Goal: Task Accomplishment & Management: Use online tool/utility

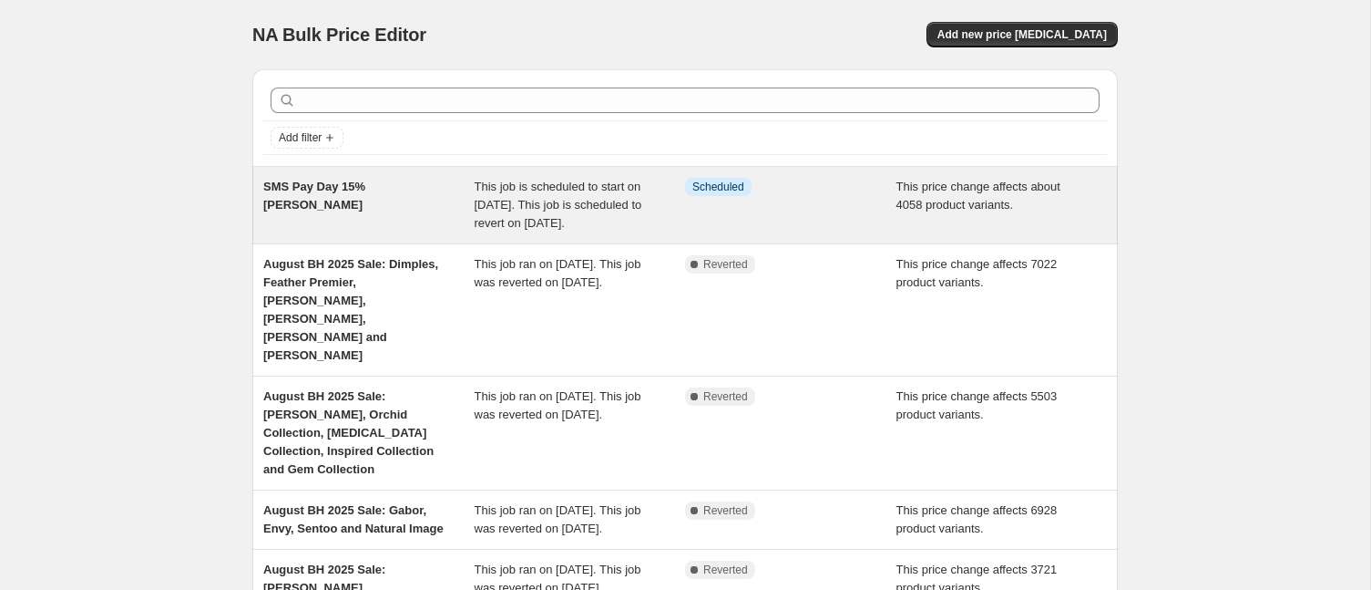
click at [343, 189] on span "SMS Pay Day 15% [PERSON_NAME]" at bounding box center [314, 195] width 102 height 32
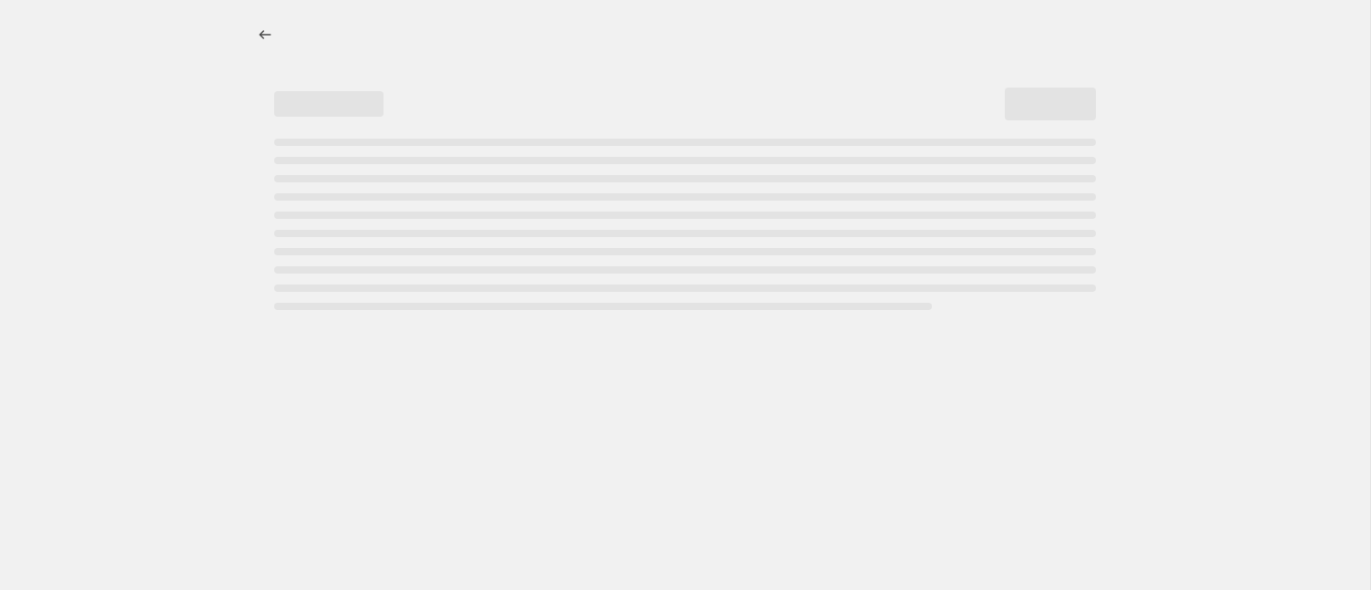
select select "pcap"
select select "no_change"
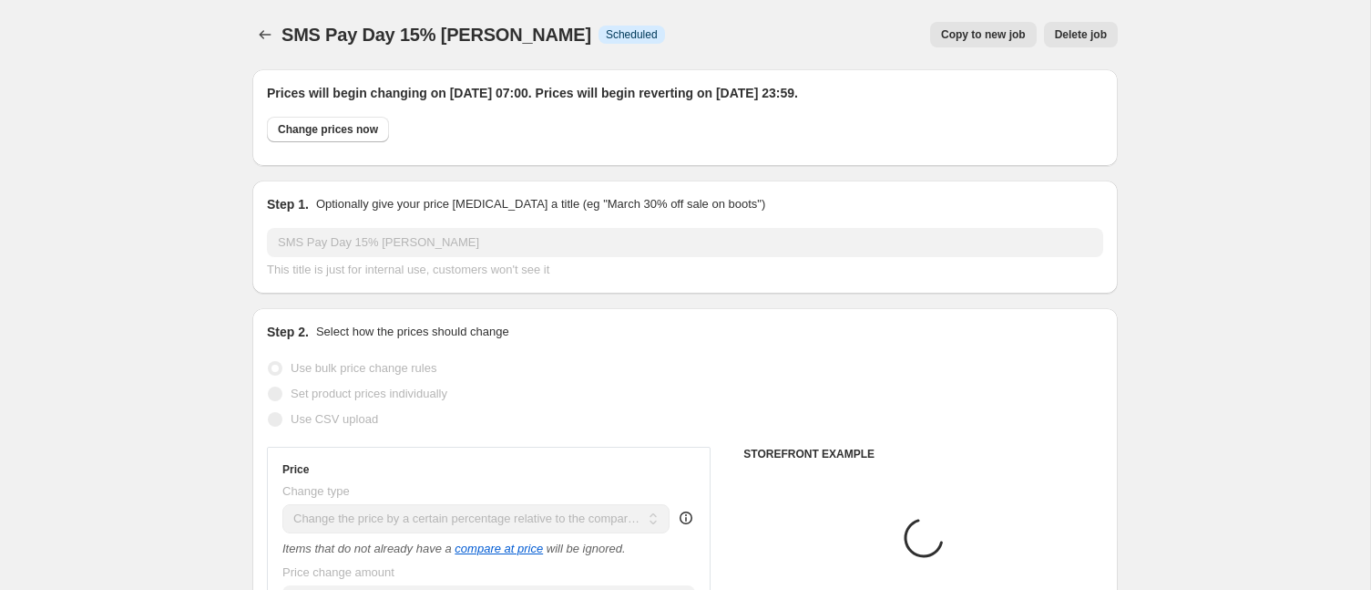
select select "collection"
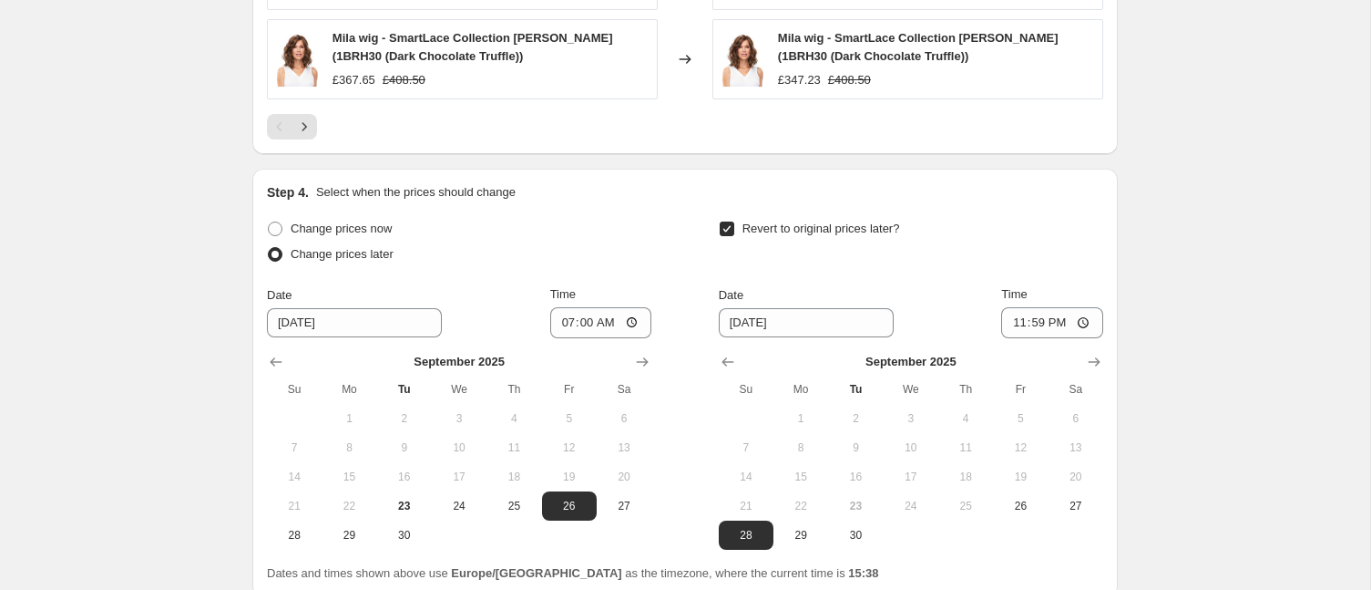
scroll to position [1763, 0]
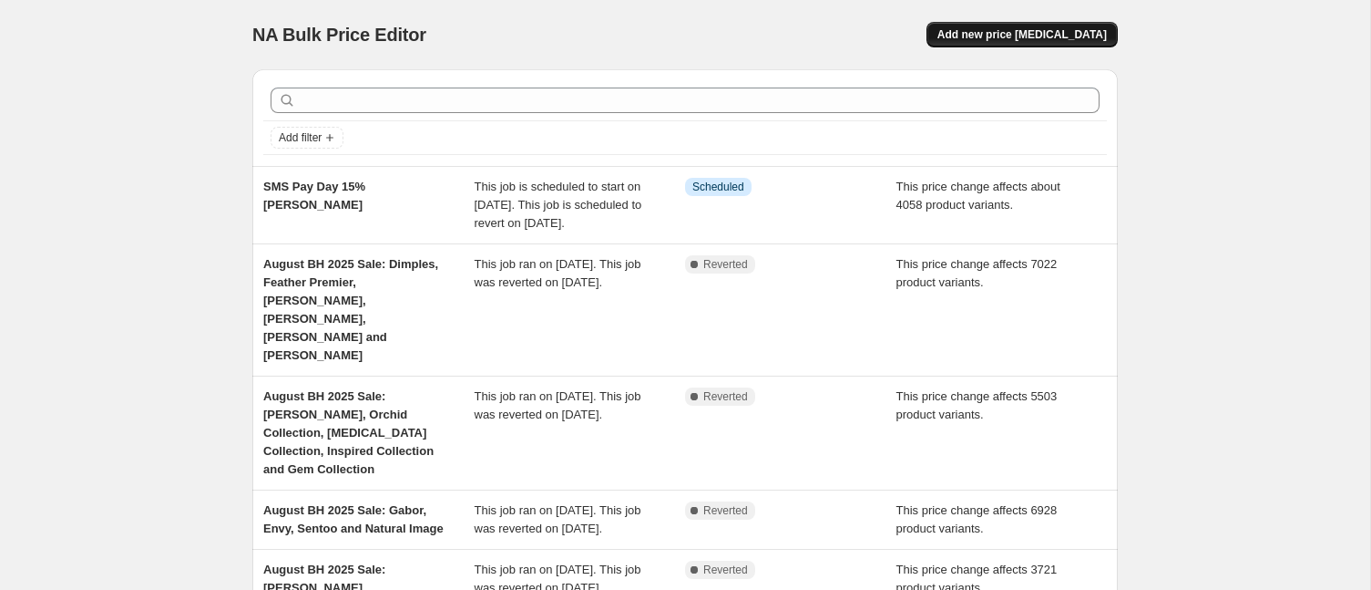
click at [998, 32] on span "Add new price [MEDICAL_DATA]" at bounding box center [1022, 34] width 169 height 15
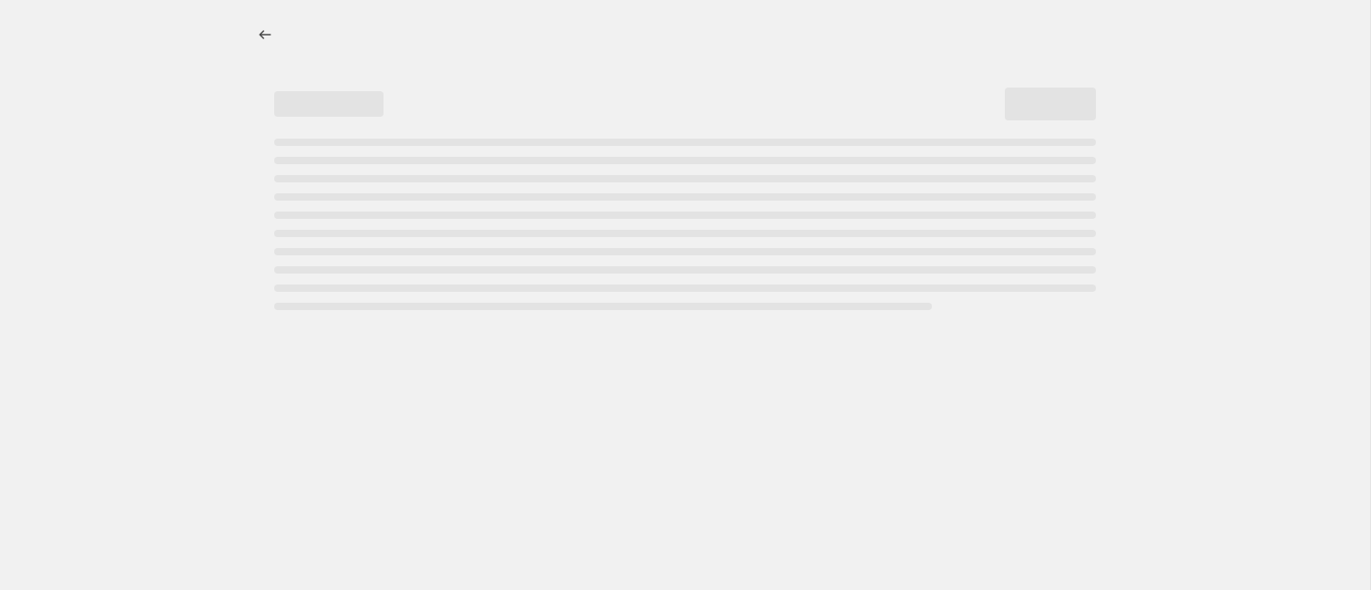
select select "percentage"
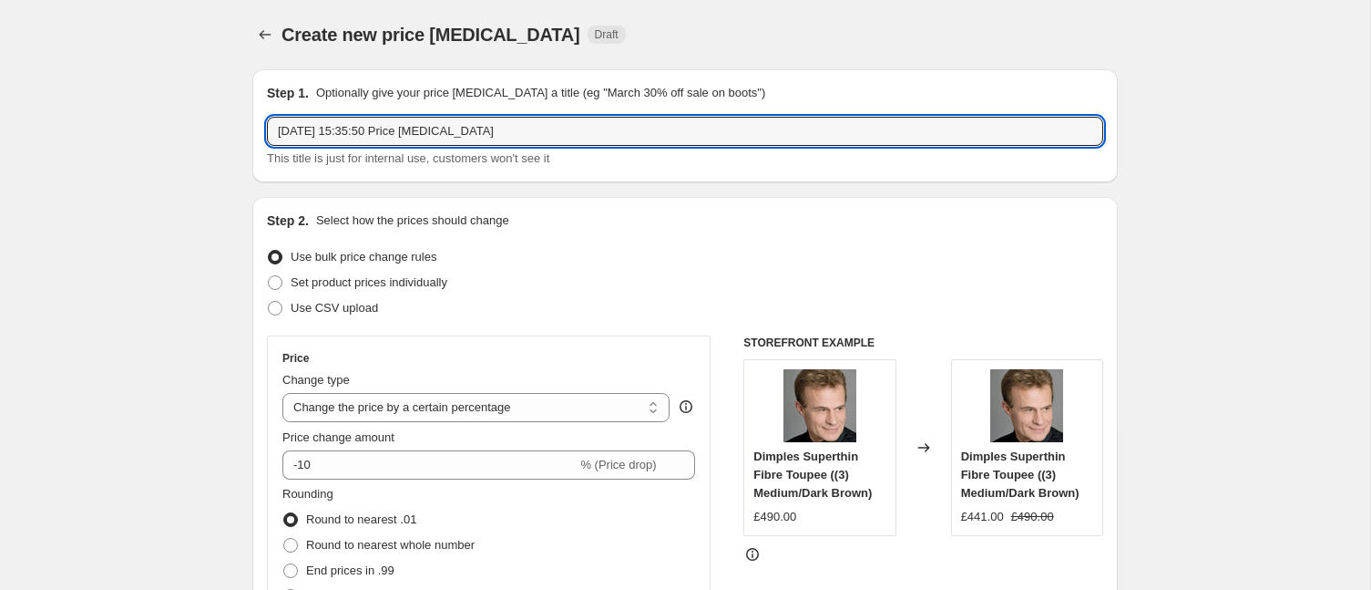
drag, startPoint x: 545, startPoint y: 134, endPoint x: 224, endPoint y: 133, distance: 320.7
click at [364, 135] on input "10% OFF [PERSON_NAME]" at bounding box center [685, 131] width 836 height 29
type input "10% OFF [PERSON_NAME]"
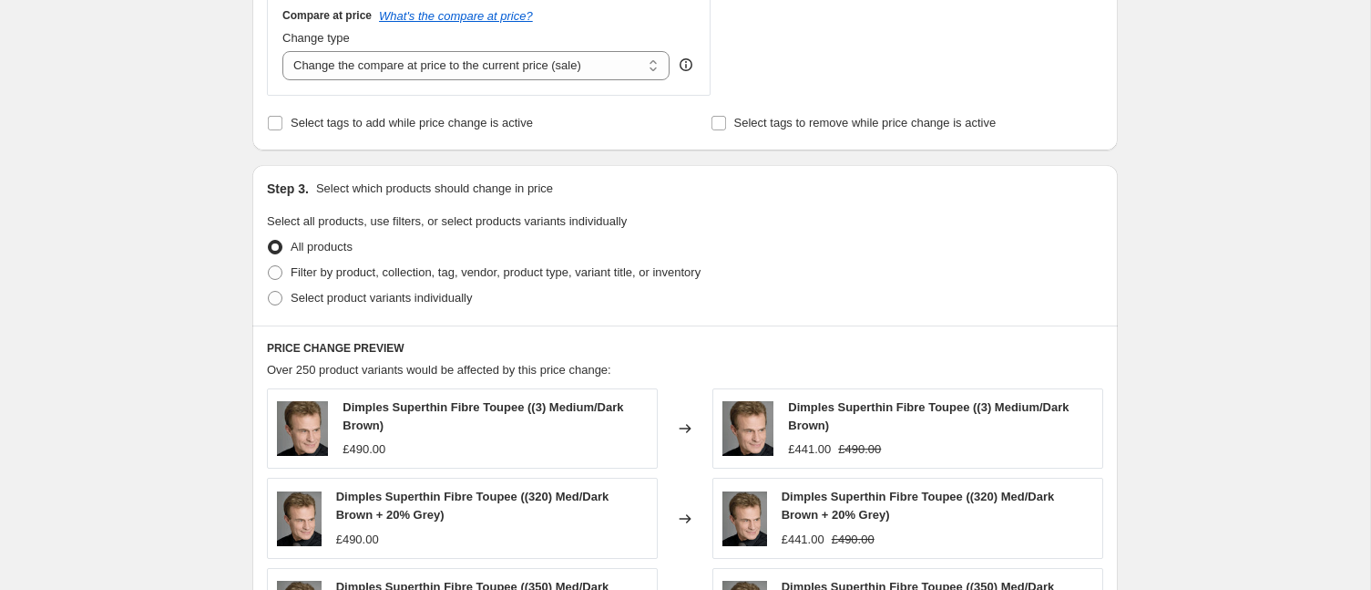
scroll to position [674, 0]
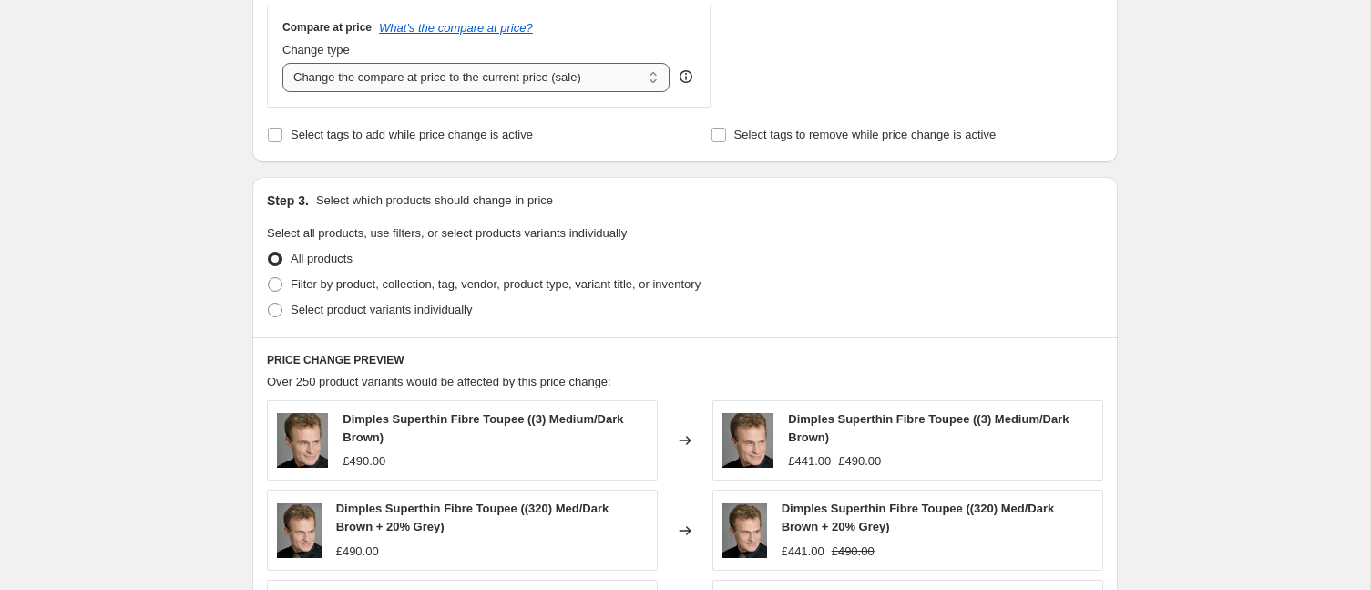
click at [354, 67] on select "Change the compare at price to the current price (sale) Change the compare at p…" at bounding box center [475, 77] width 387 height 29
select select "no_change"
click at [282, 63] on select "Change the compare at price to the current price (sale) Change the compare at p…" at bounding box center [475, 77] width 387 height 29
click at [274, 281] on span at bounding box center [275, 284] width 15 height 15
click at [269, 278] on input "Filter by product, collection, tag, vendor, product type, variant title, or inv…" at bounding box center [268, 277] width 1 height 1
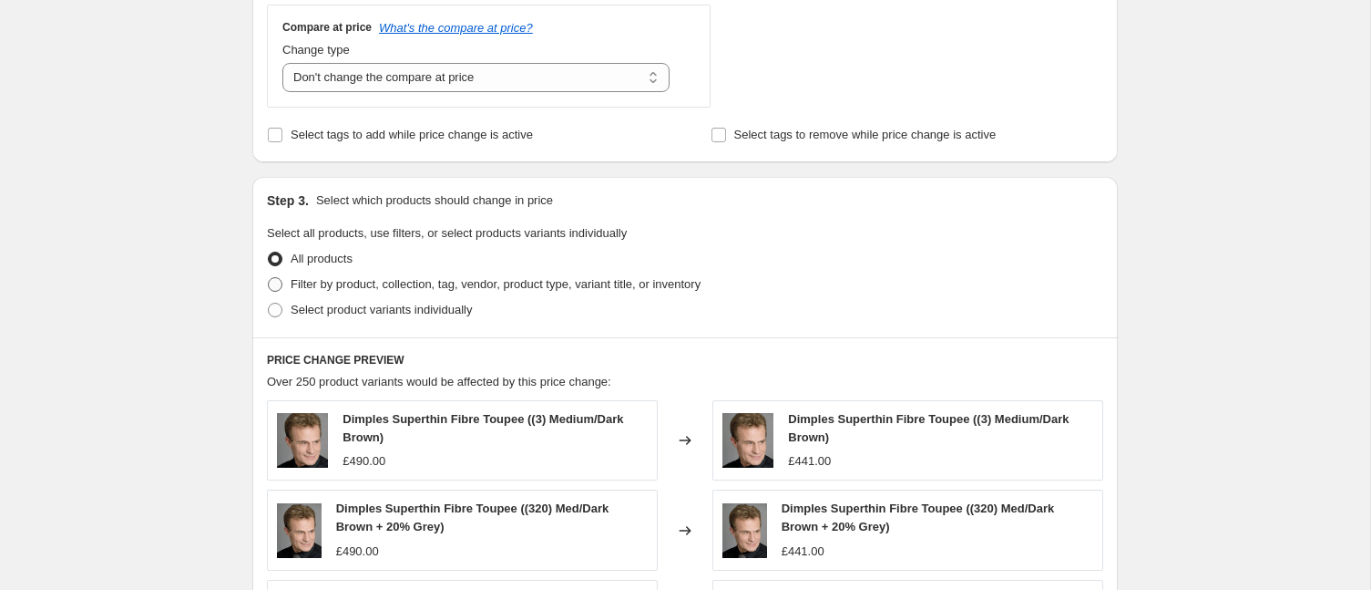
radio input "true"
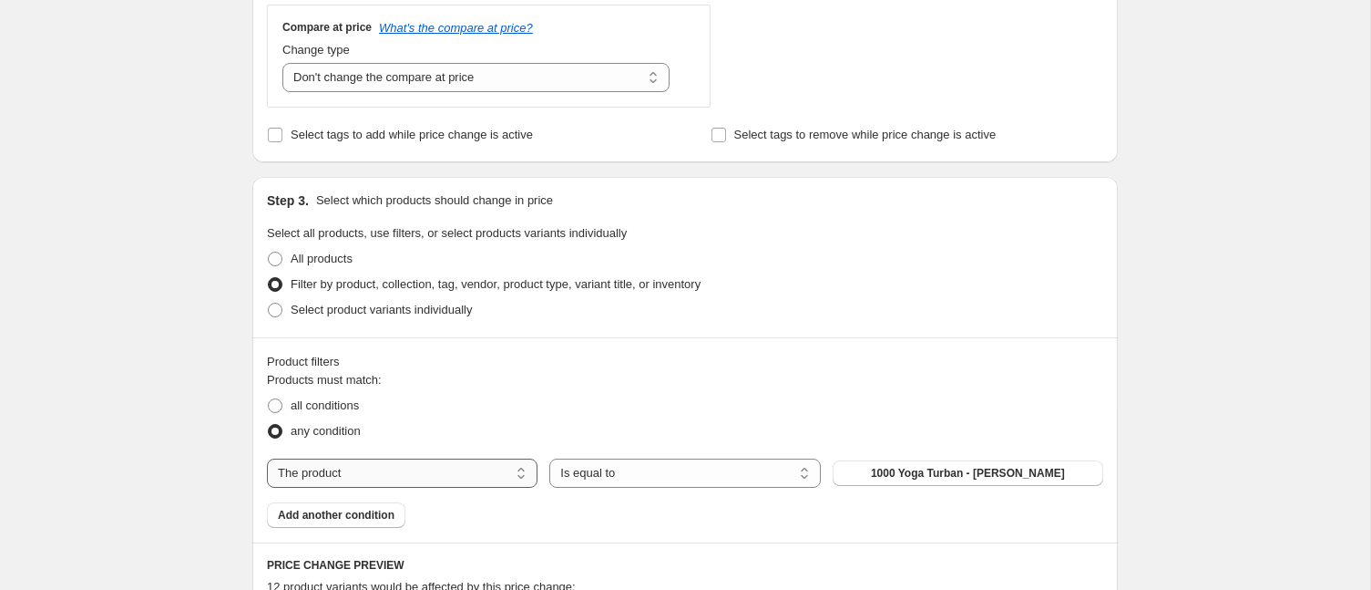
click at [364, 469] on select "The product The product's collection The product's tag The product's vendor The…" at bounding box center [402, 472] width 271 height 29
select select "collection"
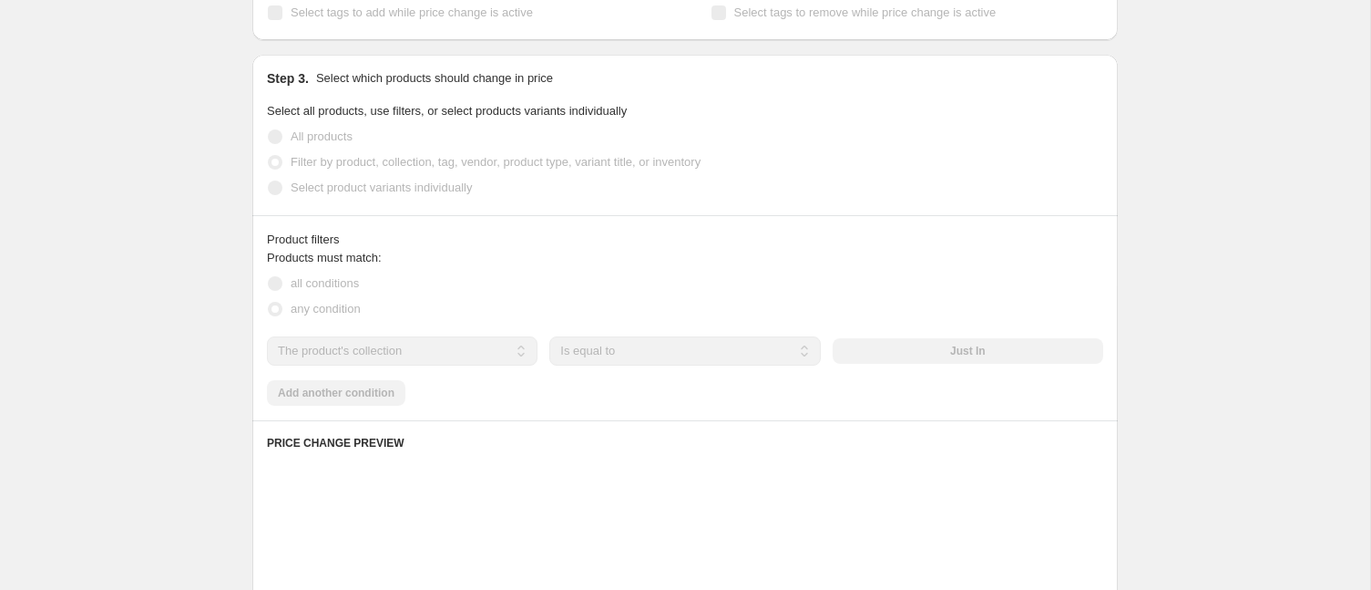
scroll to position [820, 0]
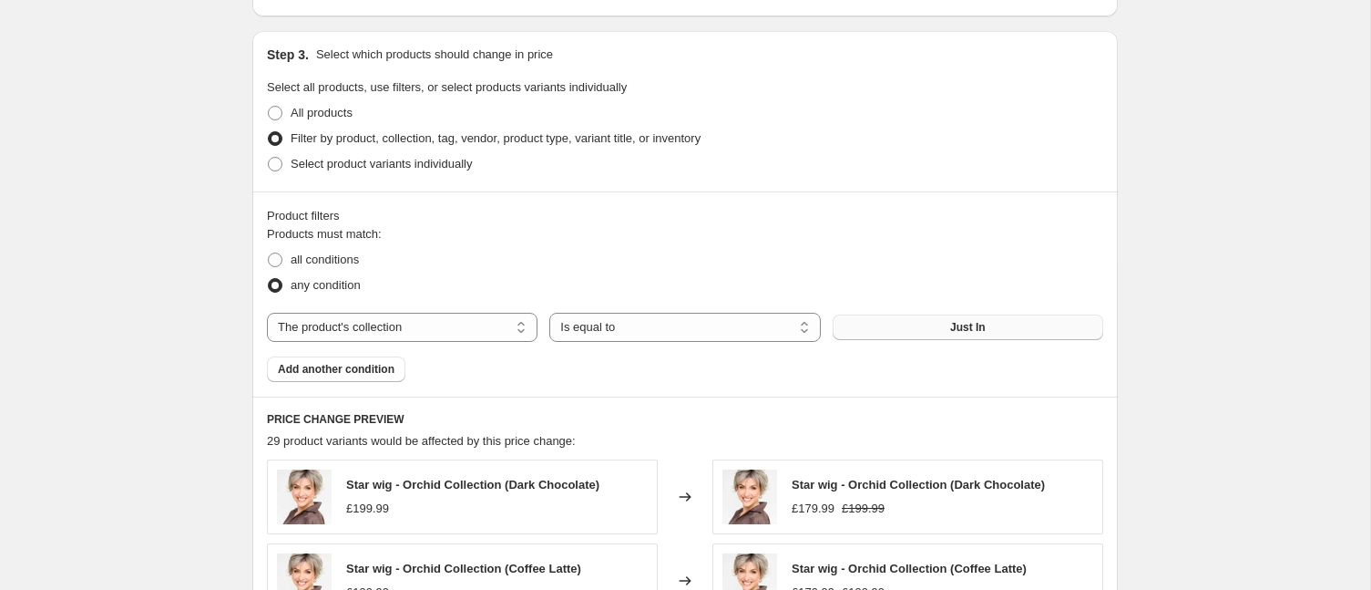
click at [904, 323] on button "Just In" at bounding box center [968, 327] width 271 height 26
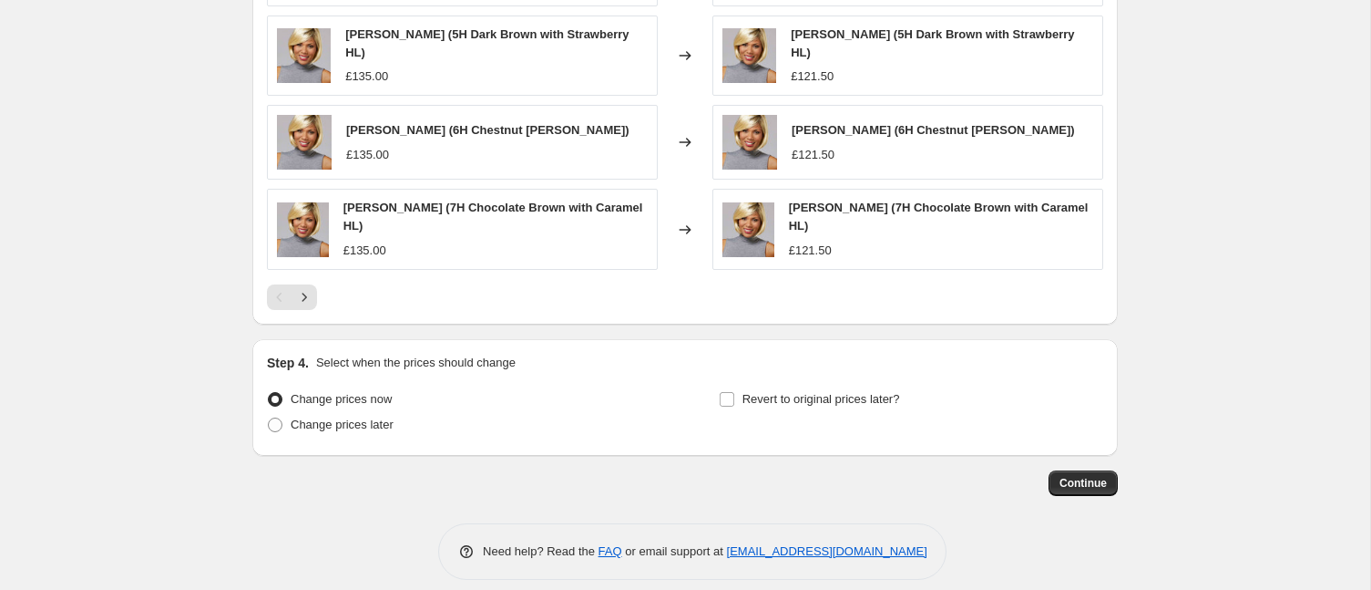
scroll to position [1451, 0]
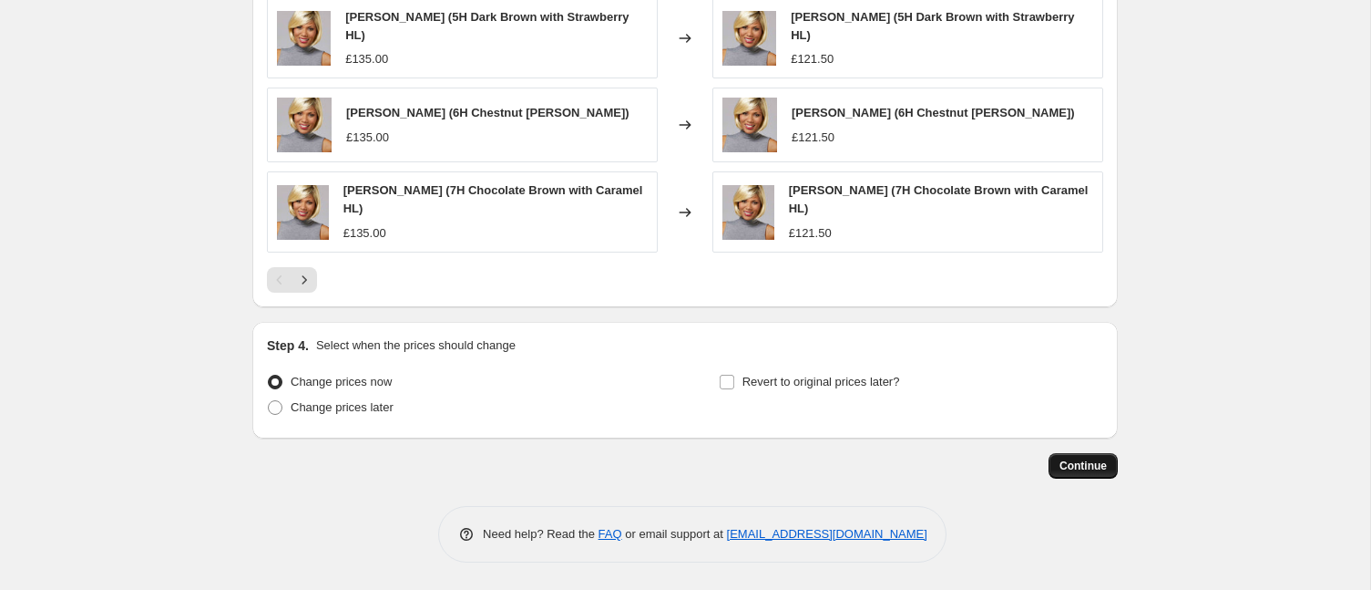
click at [1077, 464] on span "Continue" at bounding box center [1083, 465] width 47 height 15
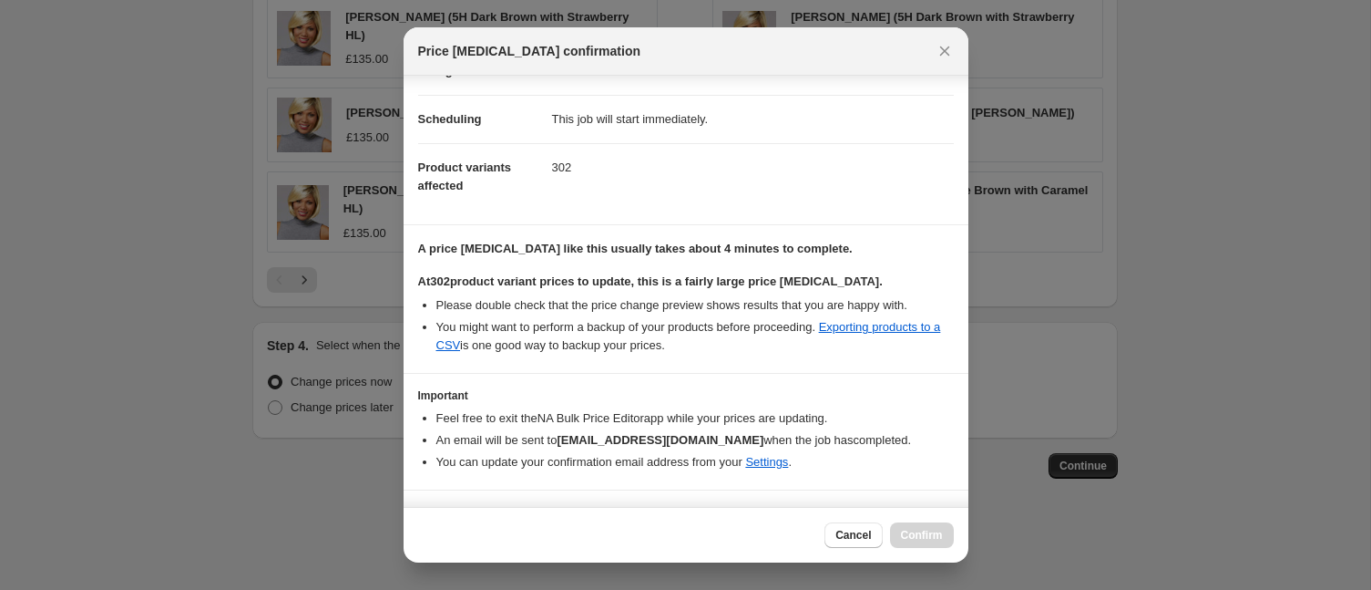
scroll to position [164, 0]
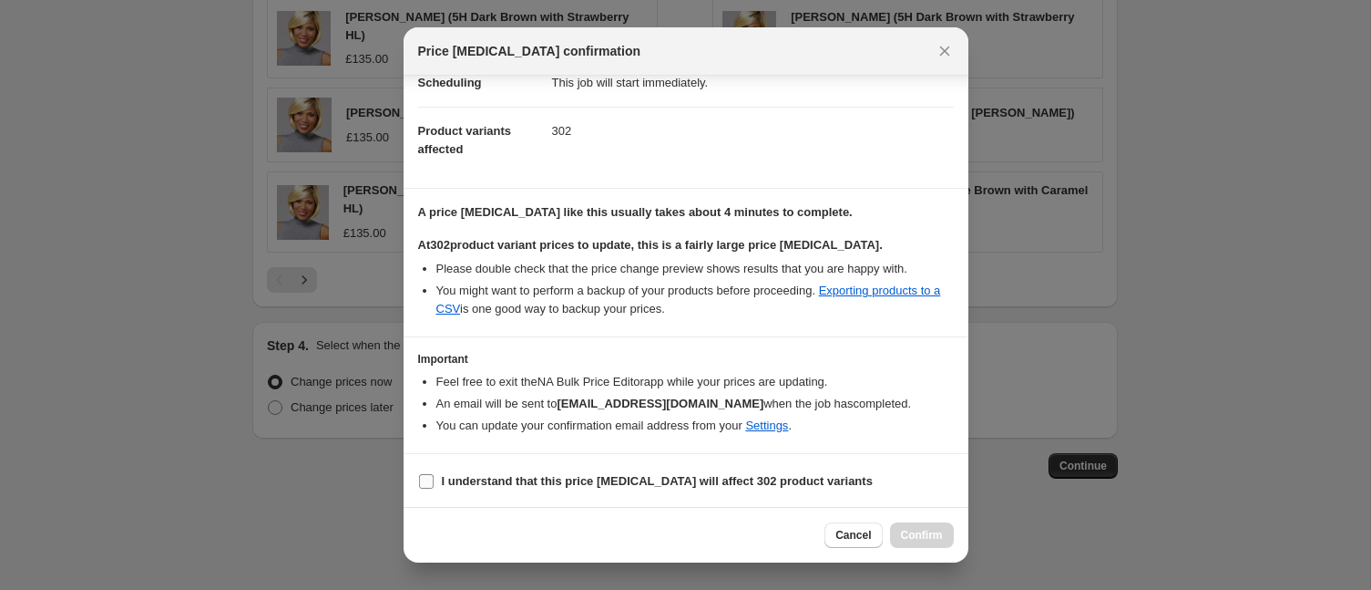
click at [426, 480] on input "I understand that this price change job will affect 302 product variants" at bounding box center [426, 481] width 15 height 15
checkbox input "true"
click at [915, 532] on span "Confirm" at bounding box center [922, 535] width 42 height 15
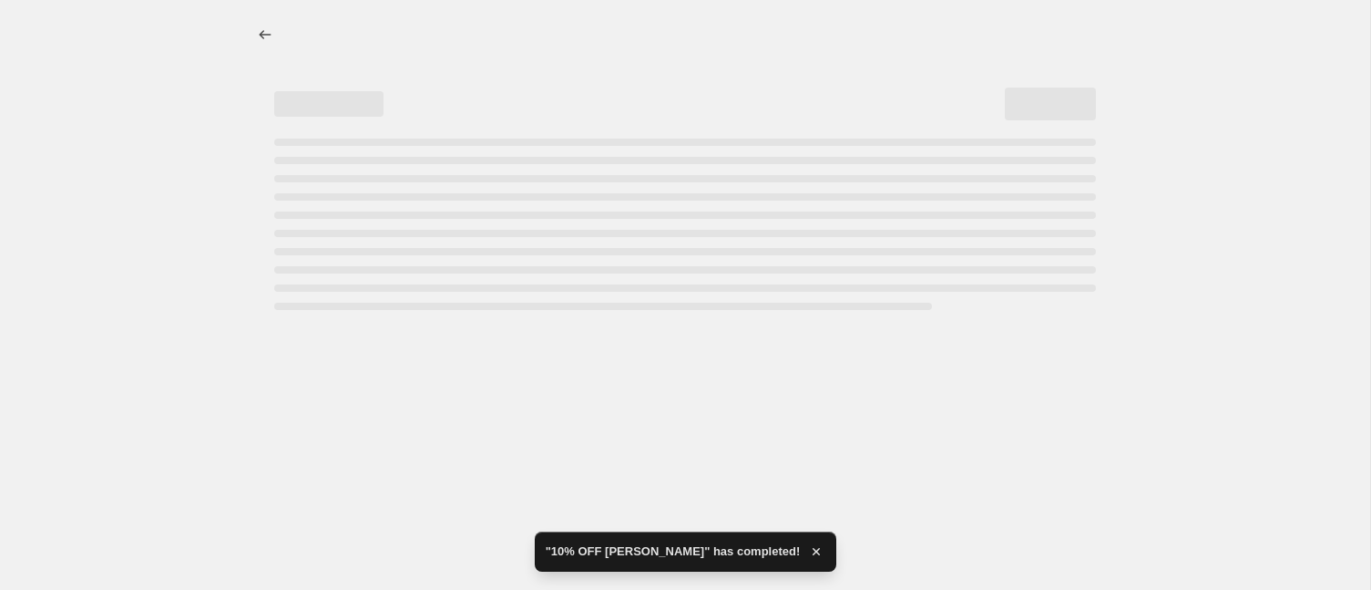
select select "percentage"
select select "no_change"
select select "collection"
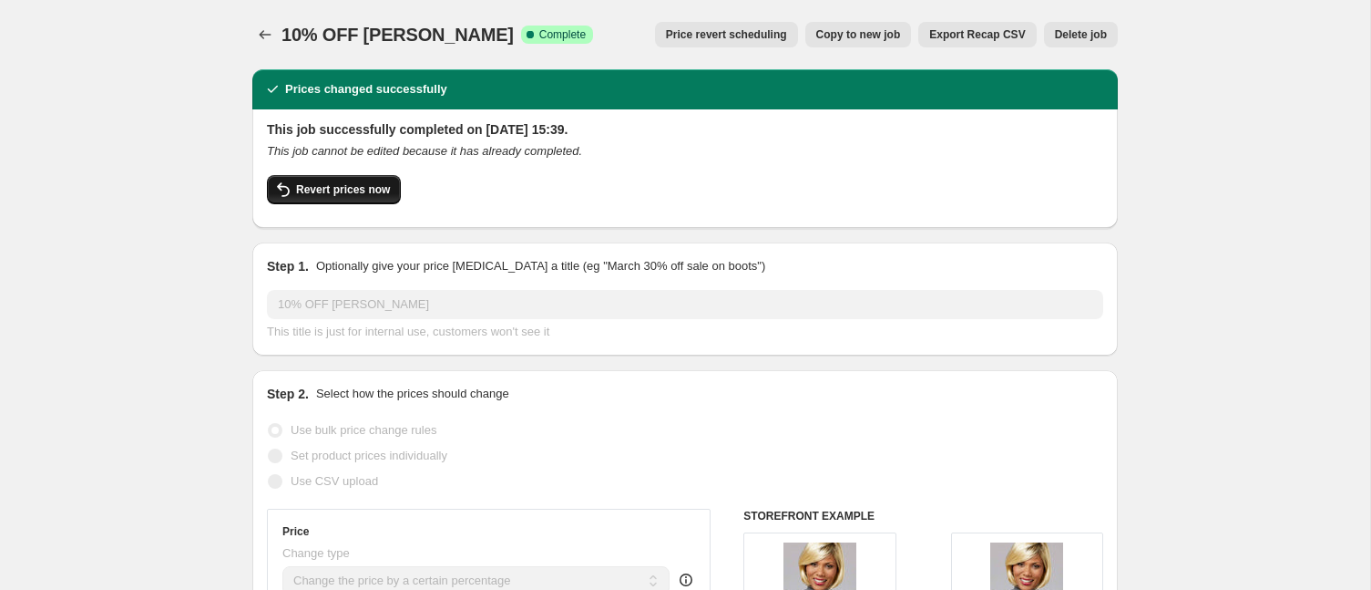
click at [336, 187] on span "Revert prices now" at bounding box center [343, 189] width 94 height 15
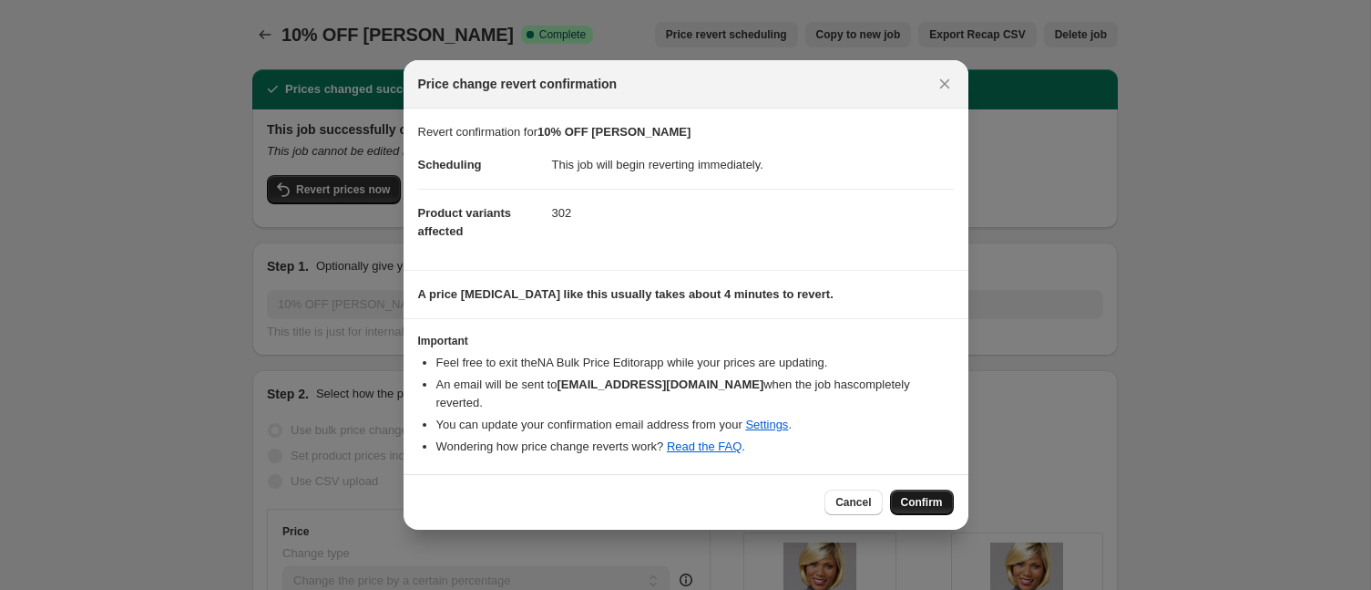
click at [916, 495] on span "Confirm" at bounding box center [922, 502] width 42 height 15
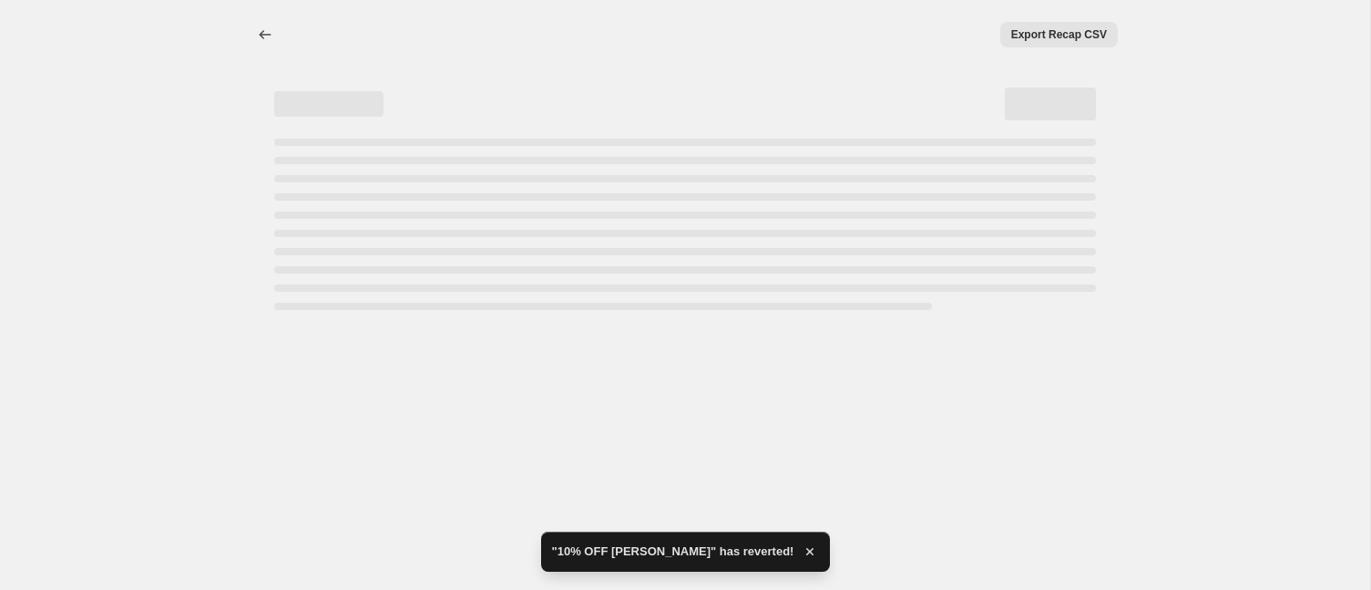
select select "percentage"
select select "no_change"
select select "collection"
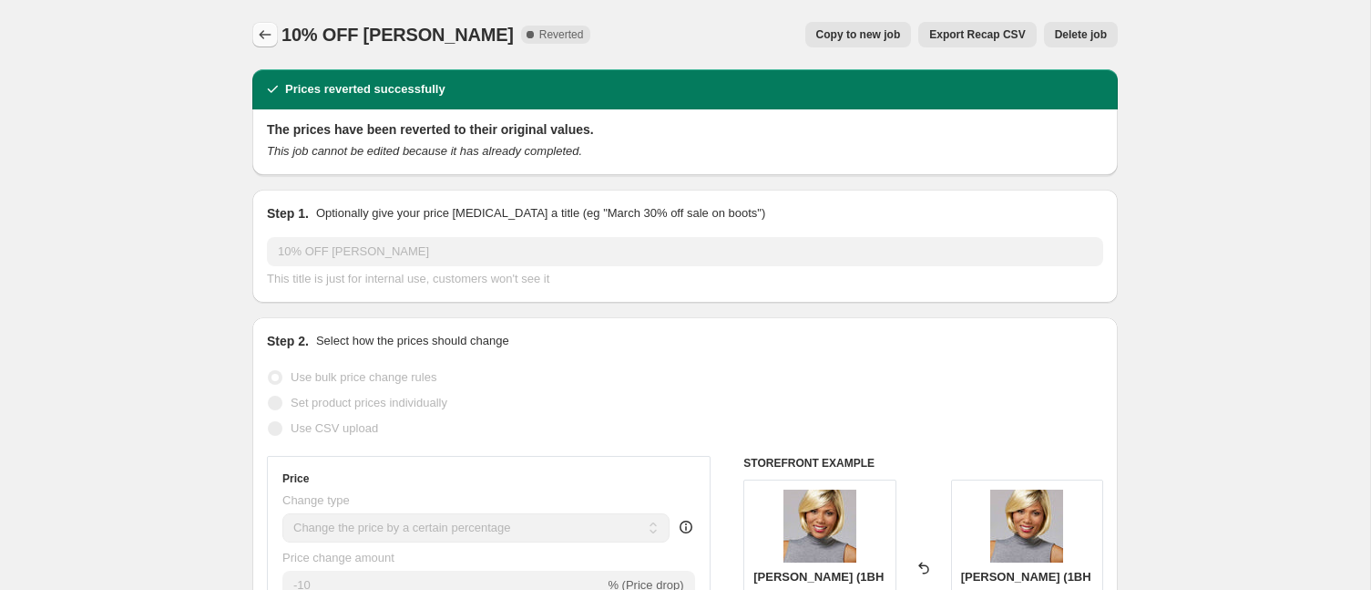
click at [261, 36] on icon "Price change jobs" at bounding box center [266, 34] width 12 height 9
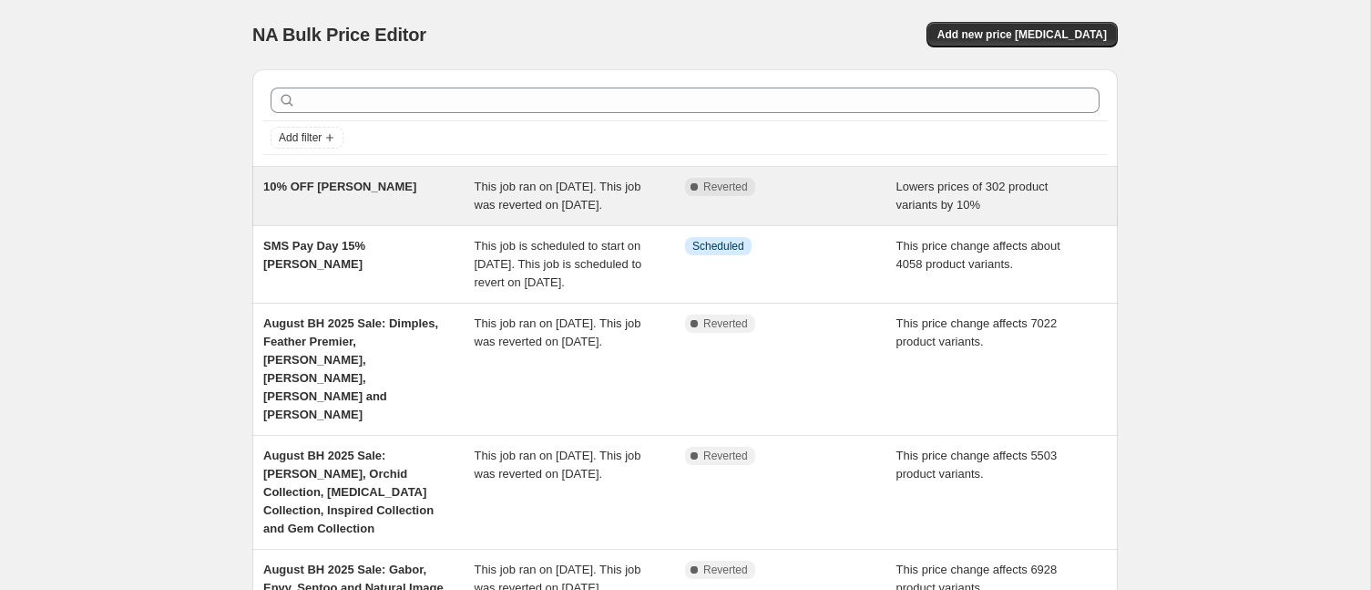
click at [530, 200] on span "This job ran on [DATE]. This job was reverted on [DATE]." at bounding box center [558, 195] width 167 height 32
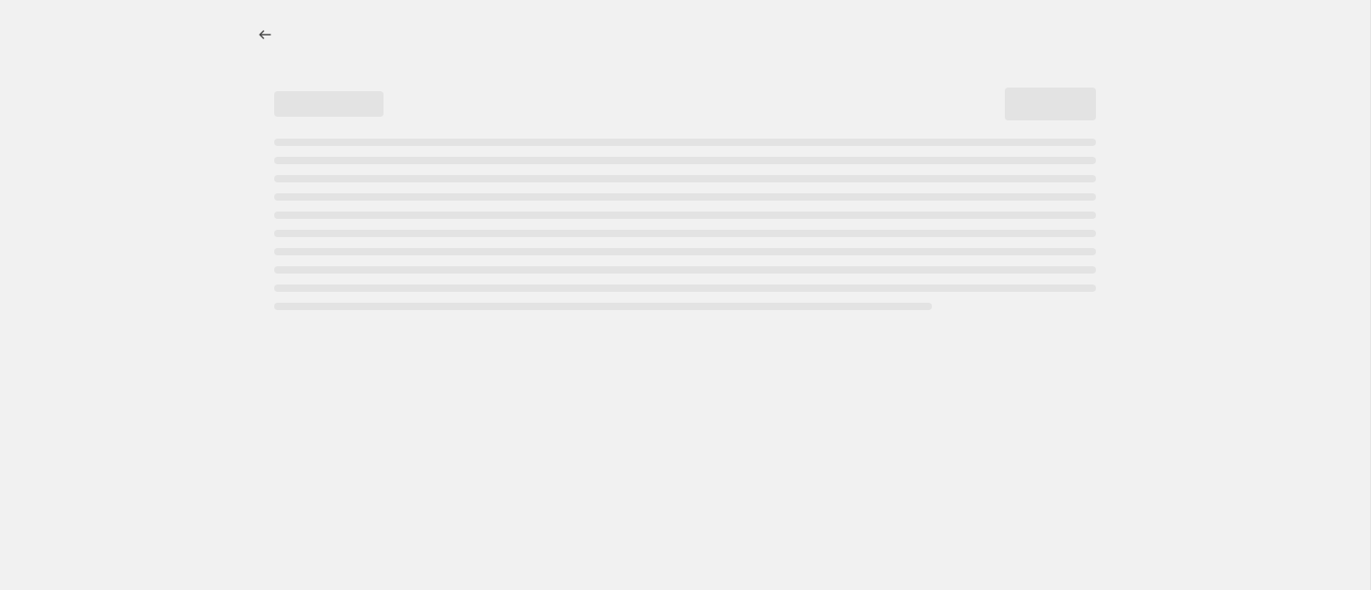
select select "percentage"
select select "no_change"
select select "collection"
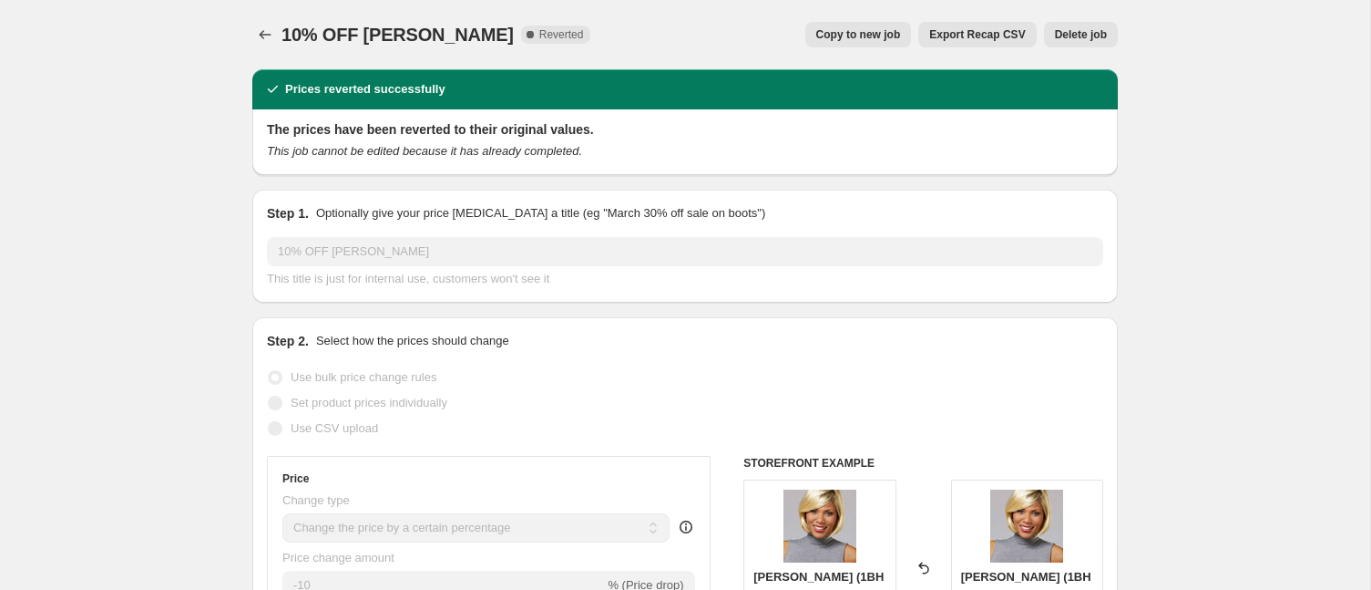
click at [844, 29] on span "Copy to new job" at bounding box center [858, 34] width 85 height 15
select select "percentage"
select select "no_change"
select select "collection"
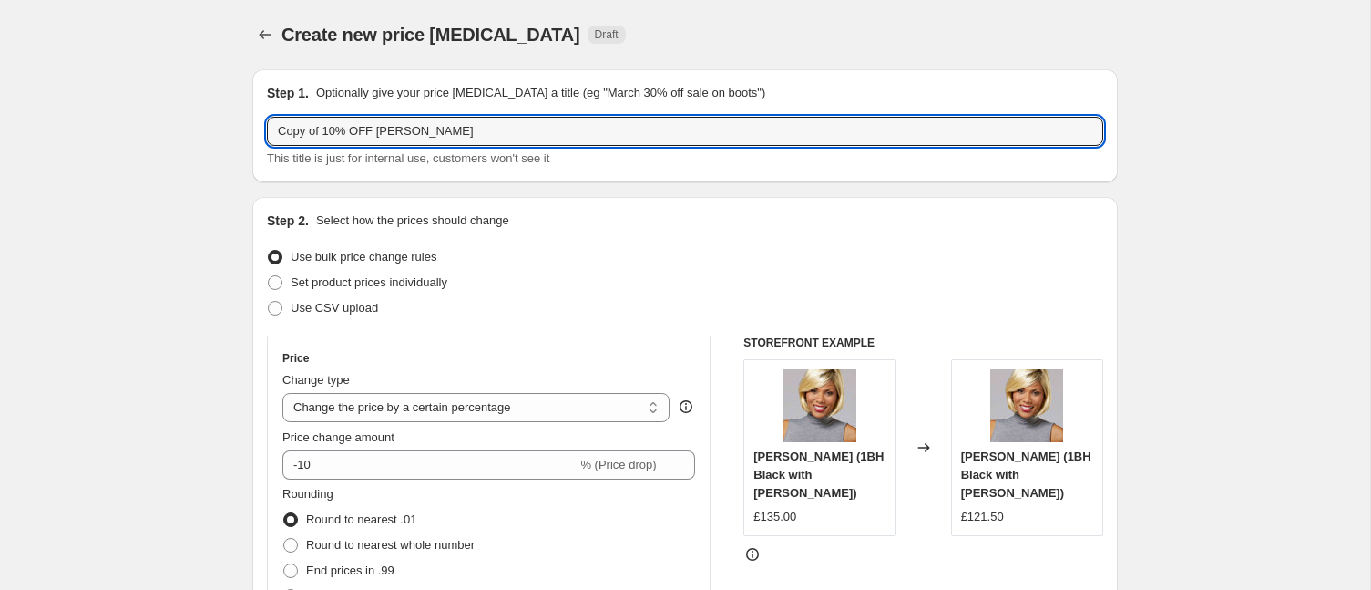
drag, startPoint x: 325, startPoint y: 129, endPoint x: 276, endPoint y: 85, distance: 66.4
click at [276, 85] on div "Step 1. Optionally give your price change job a title (eg "March 30% off sale o…" at bounding box center [685, 126] width 836 height 84
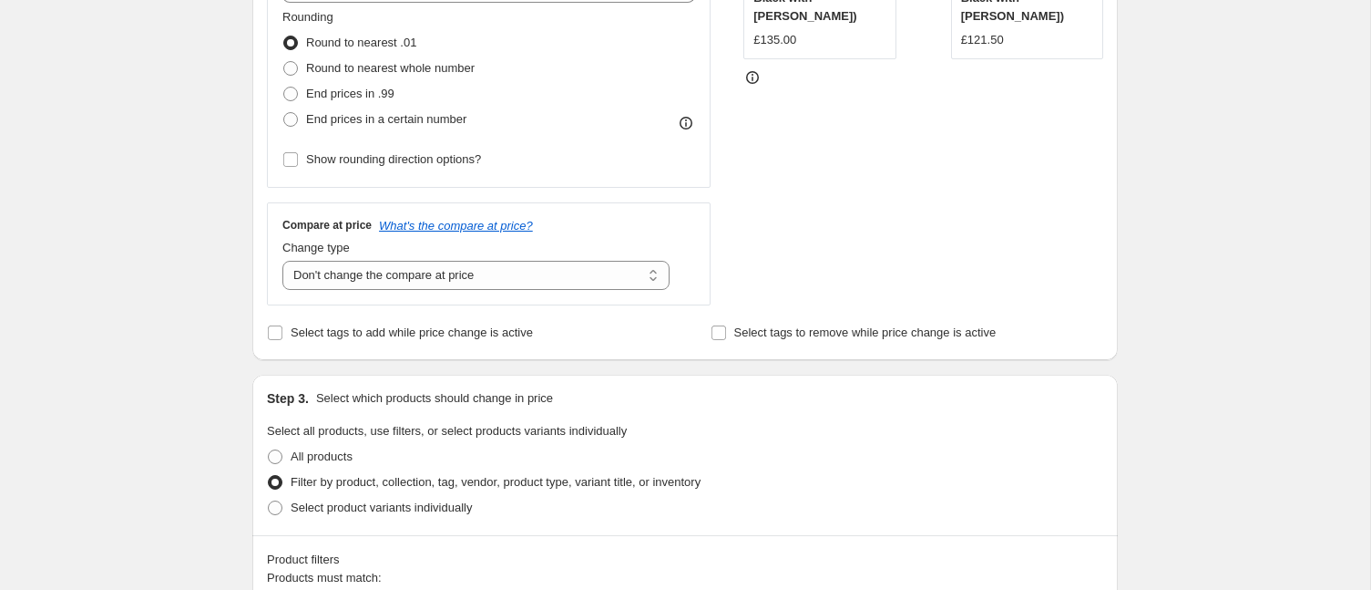
scroll to position [489, 0]
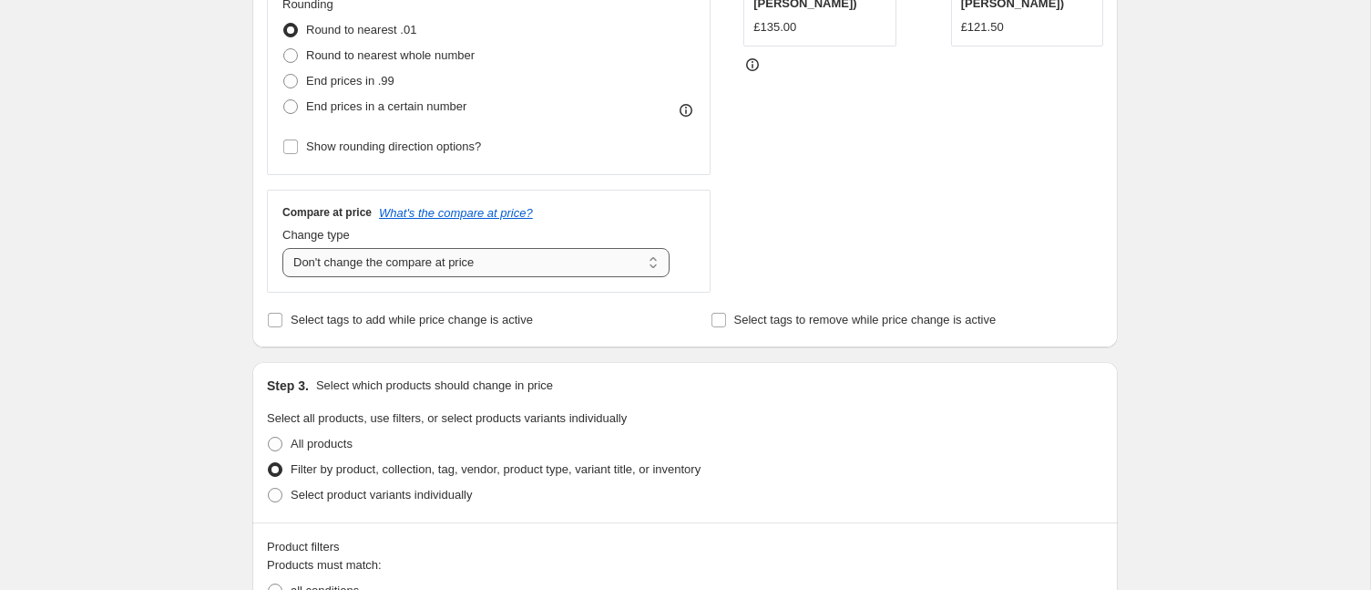
type input "10% OFF [PERSON_NAME]"
click at [419, 261] on select "Change the compare at price to the current price (sale) Change the compare at p…" at bounding box center [475, 262] width 387 height 29
select select "percentage"
click at [282, 248] on select "Change the compare at price to the current price (sale) Change the compare at p…" at bounding box center [475, 262] width 387 height 29
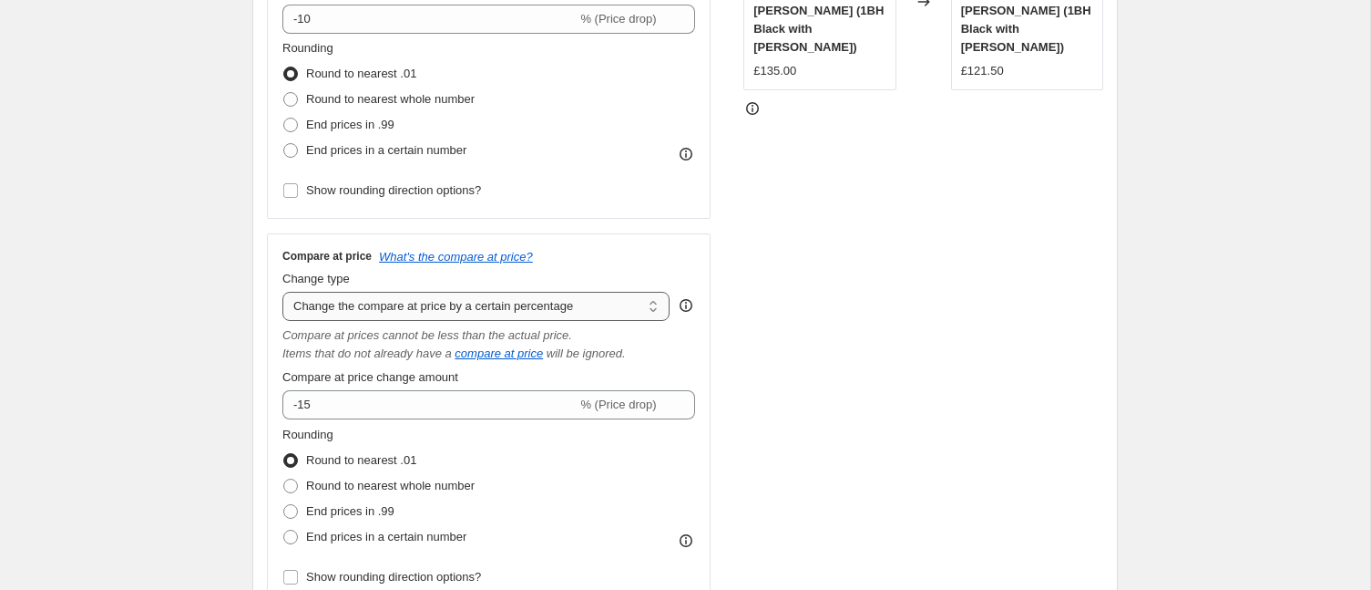
scroll to position [465, 0]
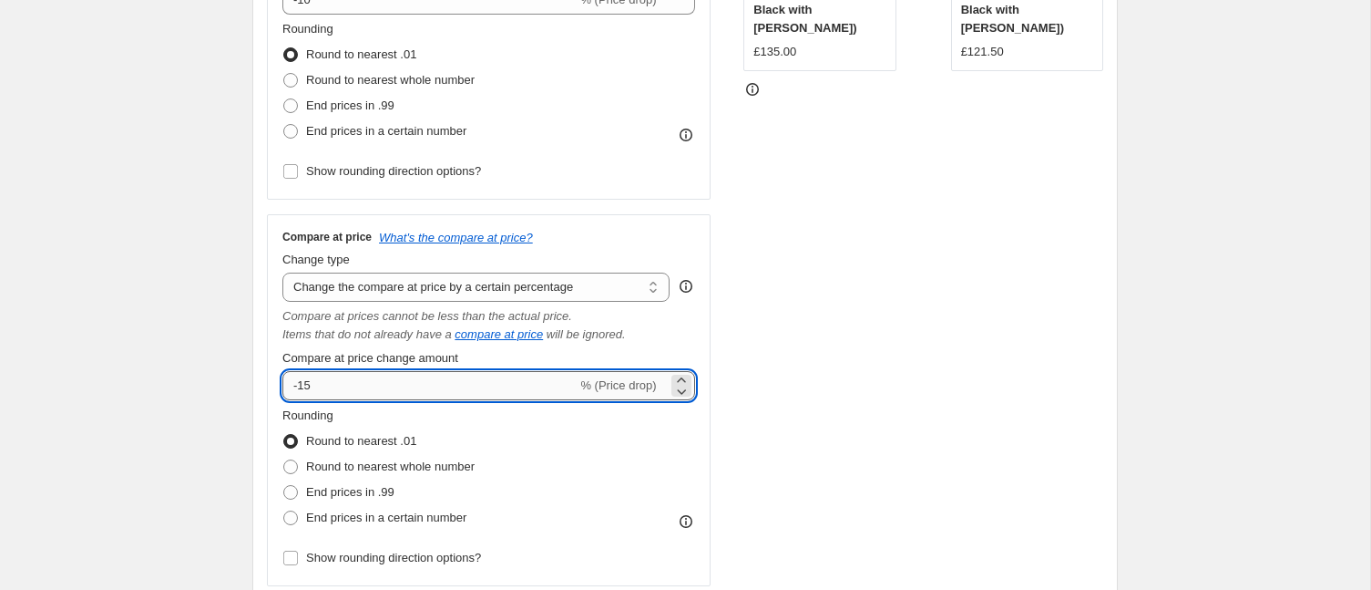
click at [317, 383] on input "-15" at bounding box center [429, 385] width 294 height 29
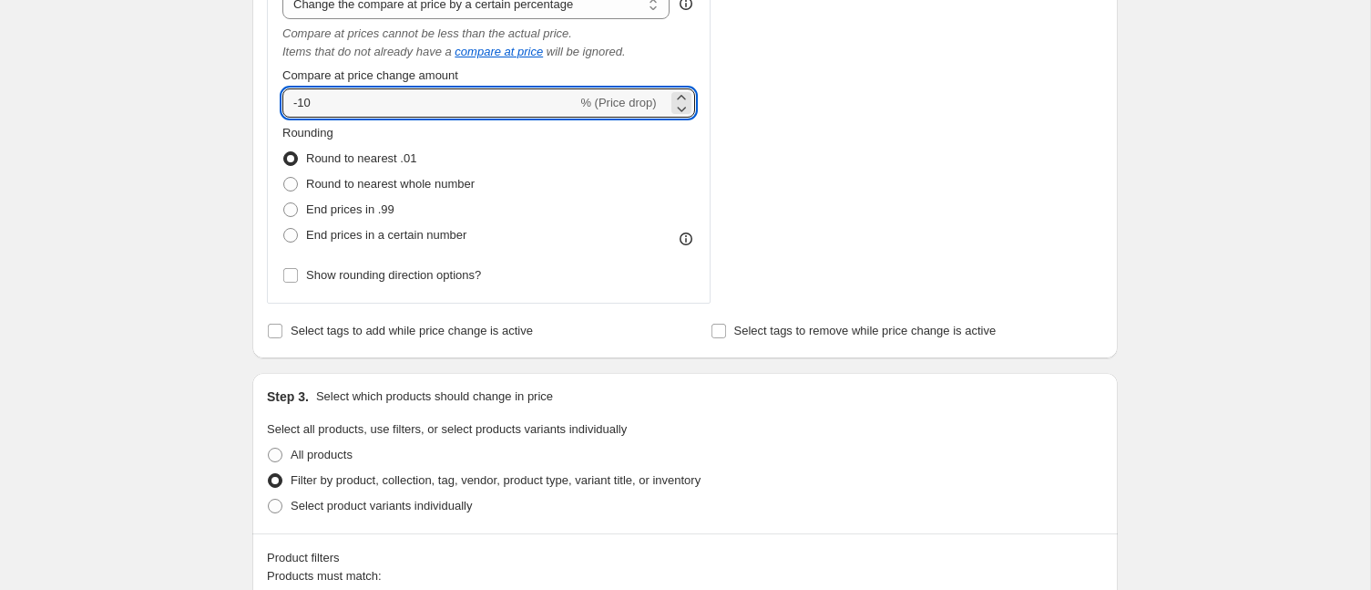
scroll to position [181, 0]
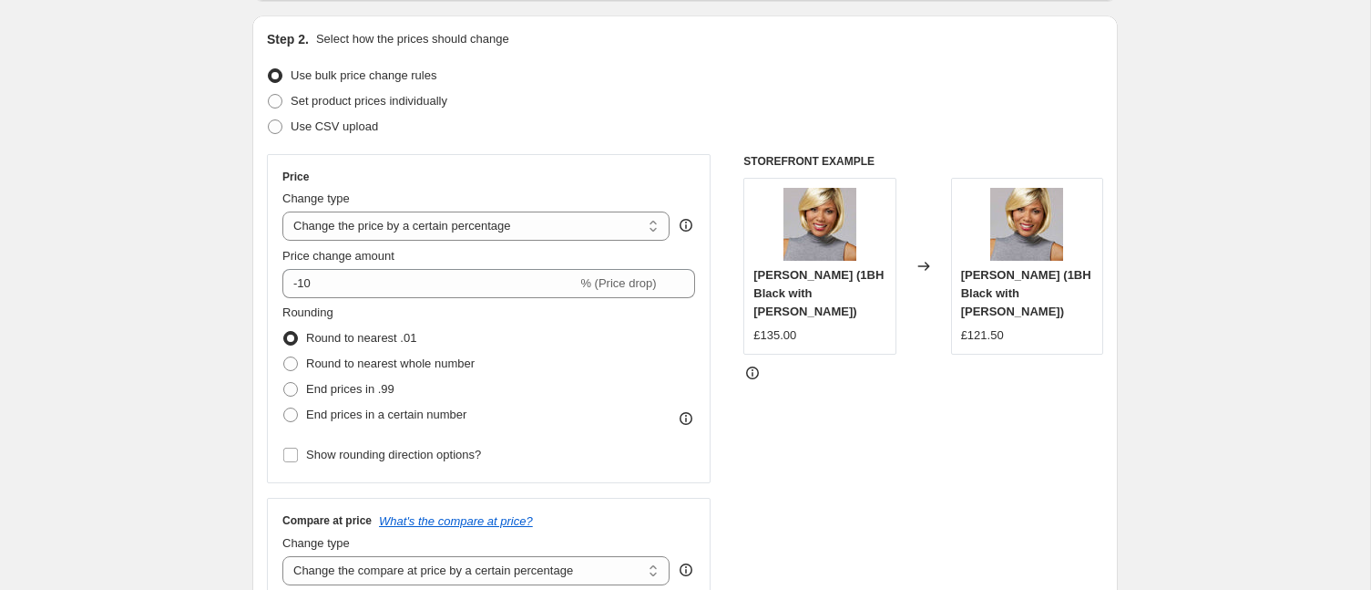
type input "-10"
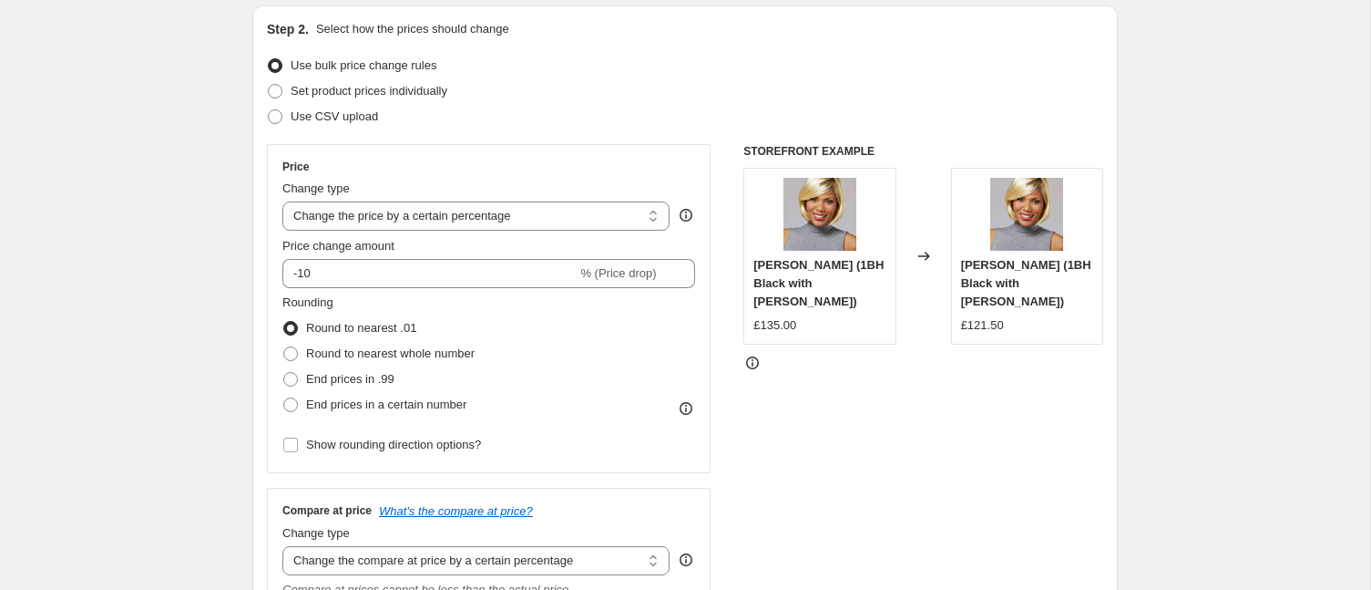
scroll to position [190, 0]
click at [487, 226] on select "Change the price to a certain amount Change the price by a certain amount Chang…" at bounding box center [475, 217] width 387 height 29
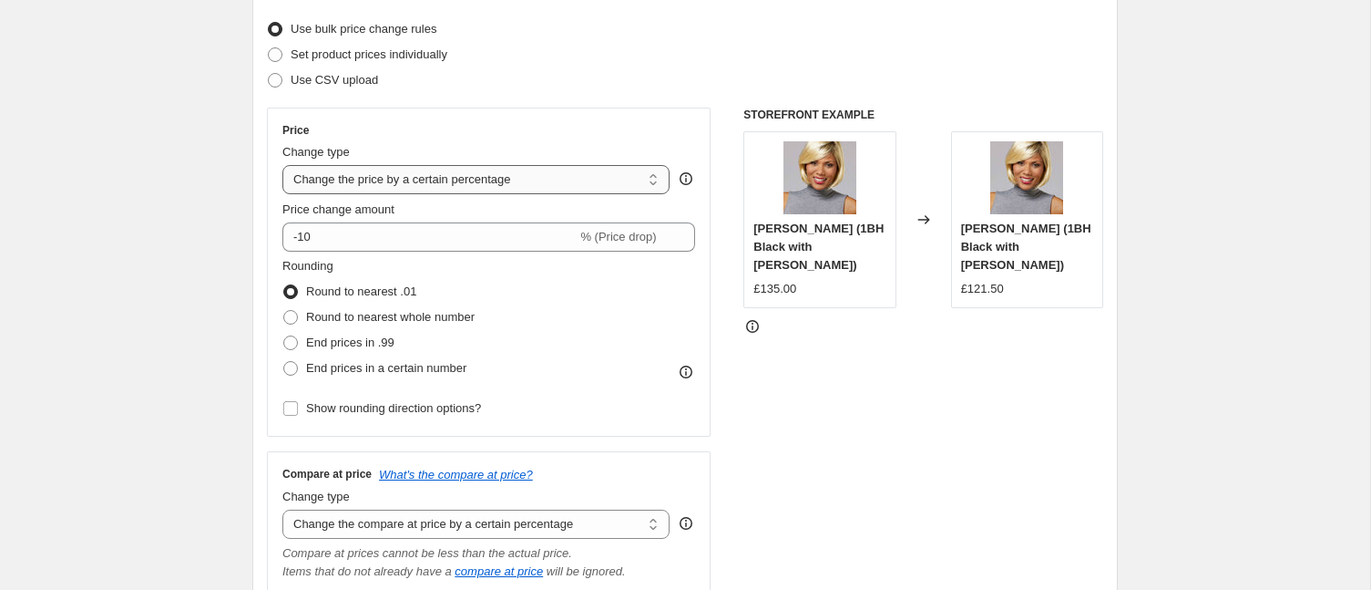
click at [313, 176] on select "Change the price to a certain amount Change the price by a certain amount Chang…" at bounding box center [475, 179] width 387 height 29
click at [382, 181] on select "Change the price to a certain amount Change the price by a certain amount Chang…" at bounding box center [475, 179] width 387 height 29
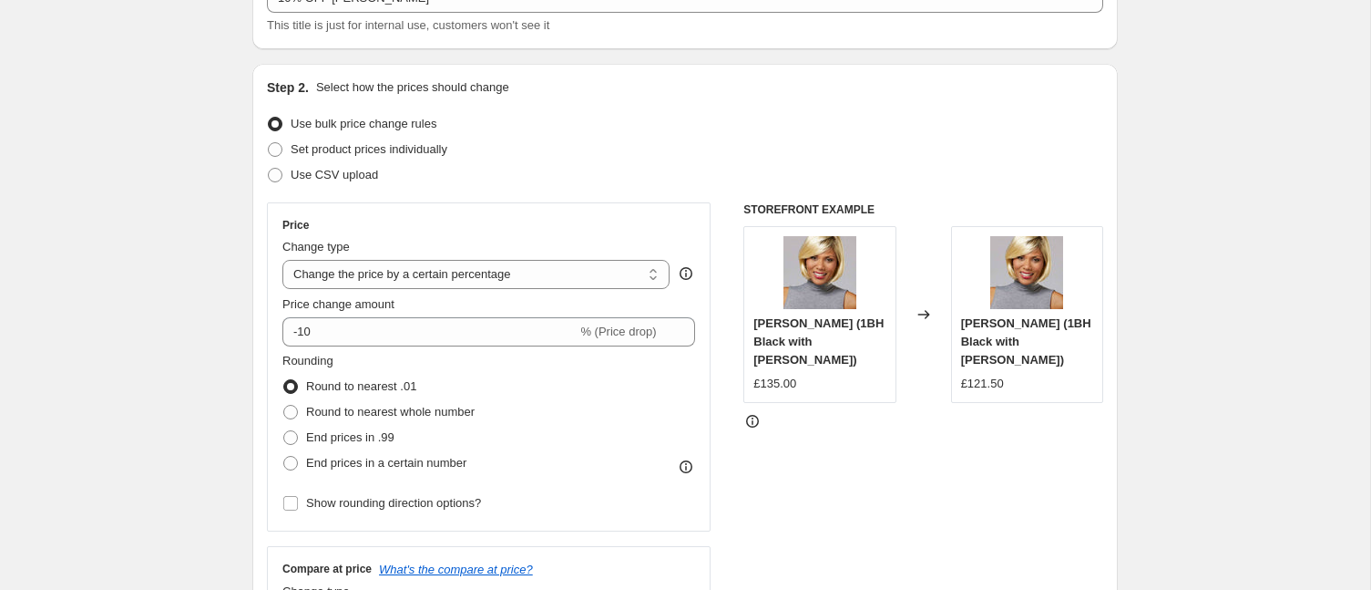
scroll to position [163, 0]
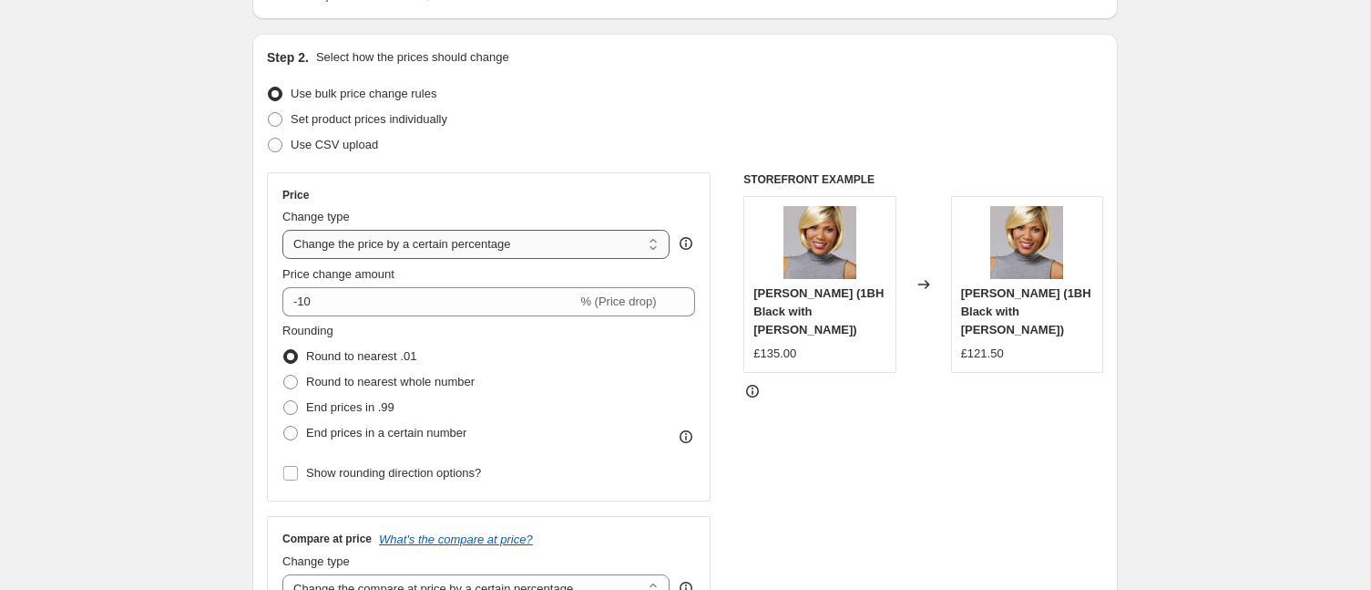
click at [375, 241] on select "Change the price to a certain amount Change the price by a certain amount Chang…" at bounding box center [475, 244] width 387 height 29
select select "pcap"
click at [282, 230] on select "Change the price to a certain amount Change the price by a certain amount Chang…" at bounding box center [475, 244] width 387 height 29
type input "-20"
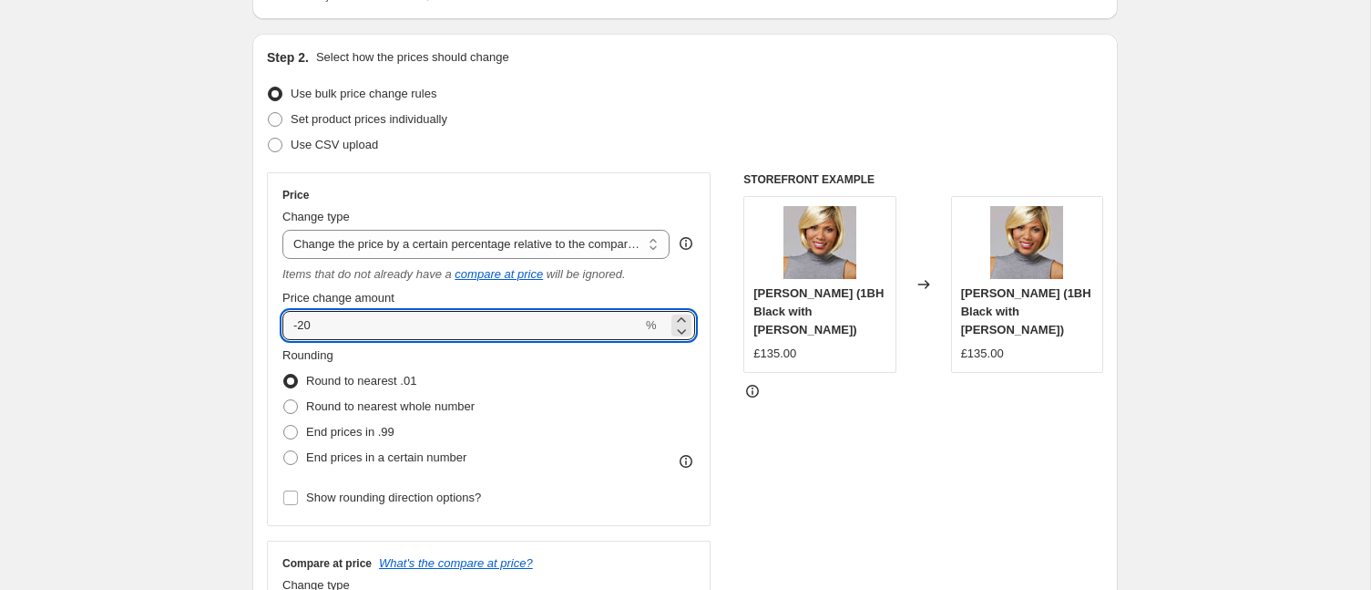
drag, startPoint x: 328, startPoint y: 328, endPoint x: 268, endPoint y: 320, distance: 60.7
click at [268, 320] on div "Price Change type Change the price to a certain amount Change the price by a ce…" at bounding box center [489, 349] width 444 height 354
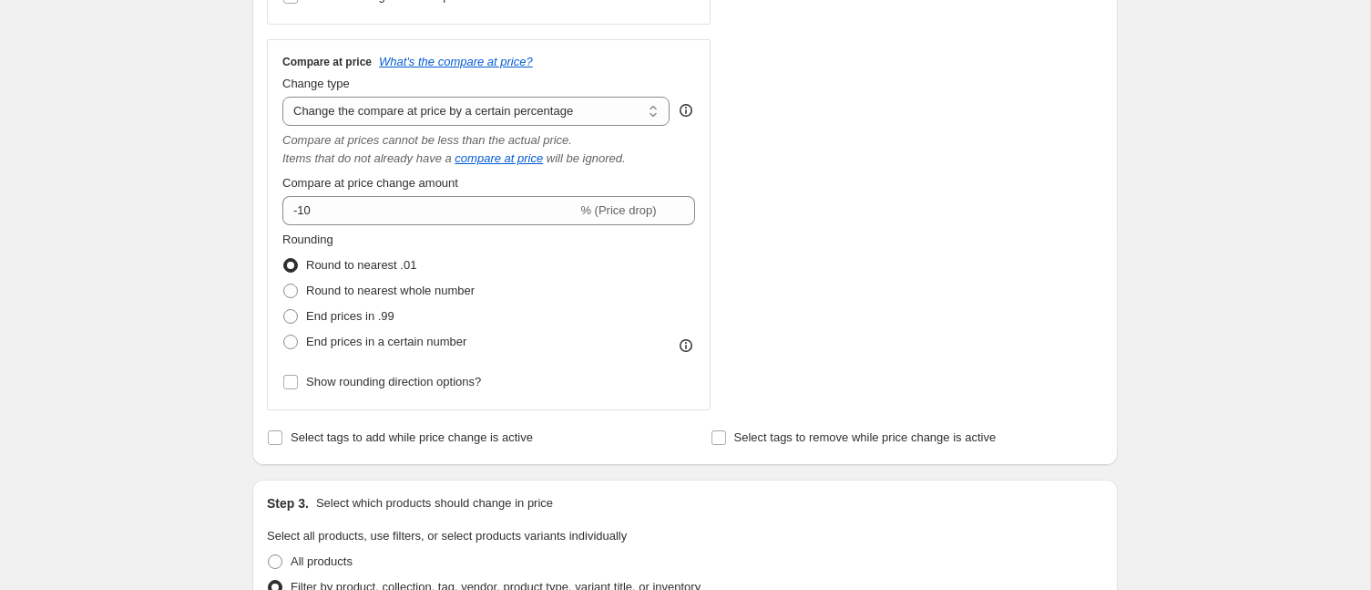
scroll to position [672, 0]
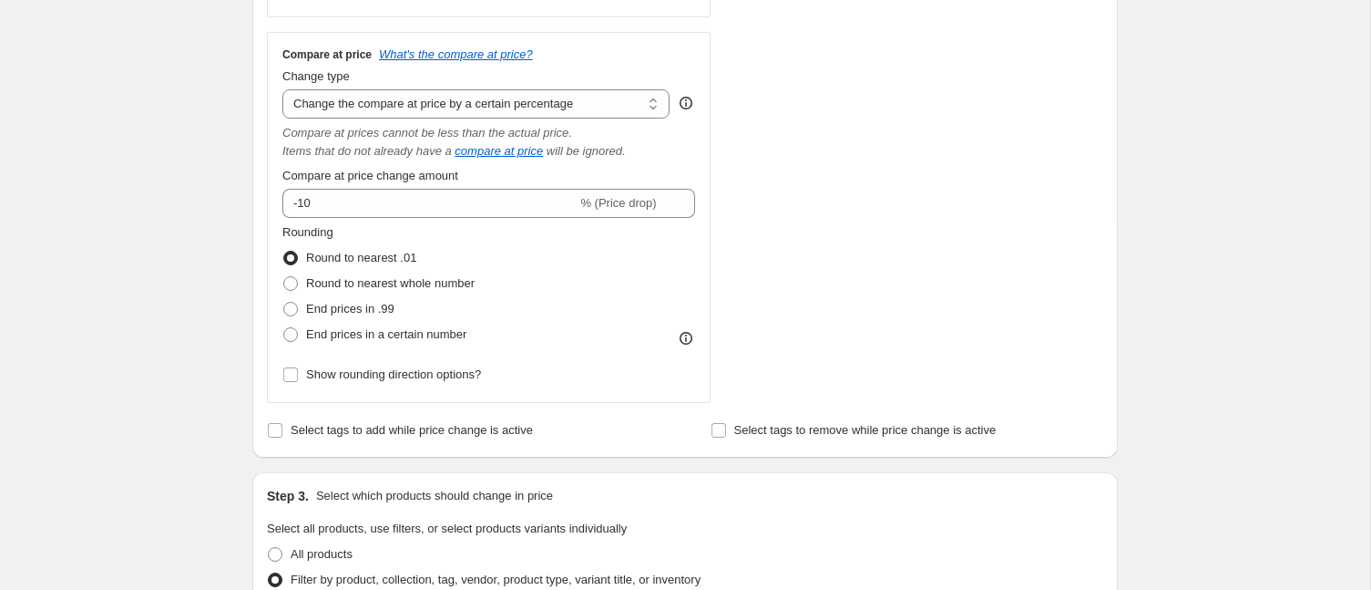
type input "-10"
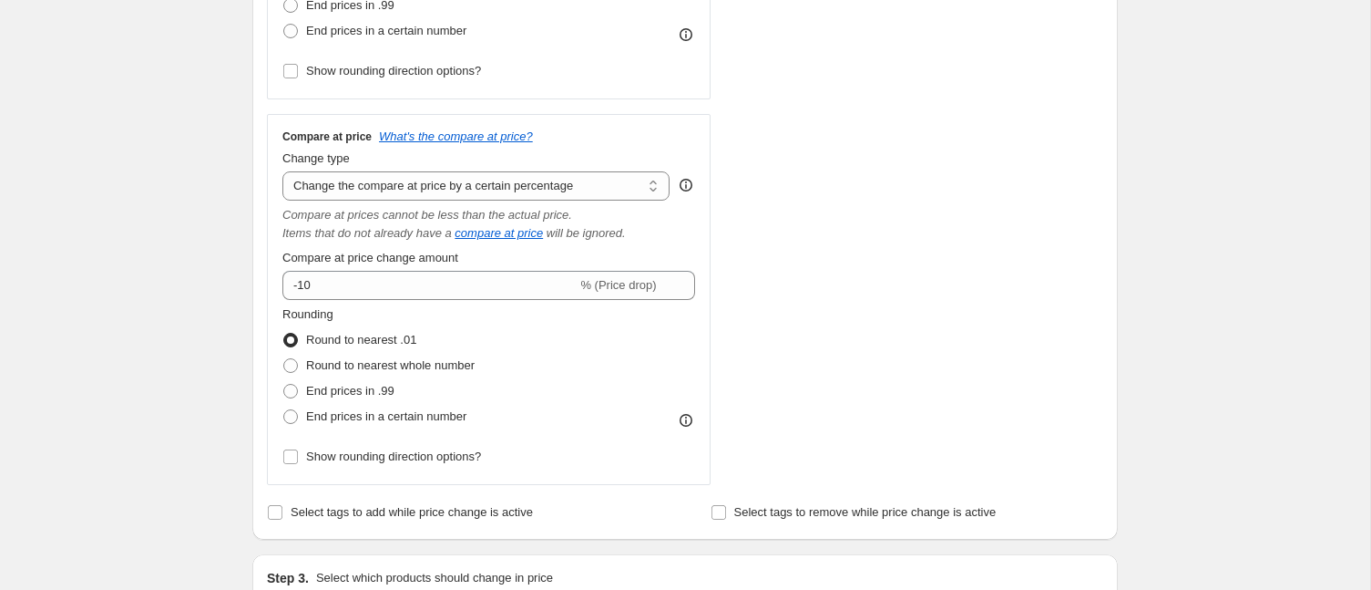
scroll to position [1745, 0]
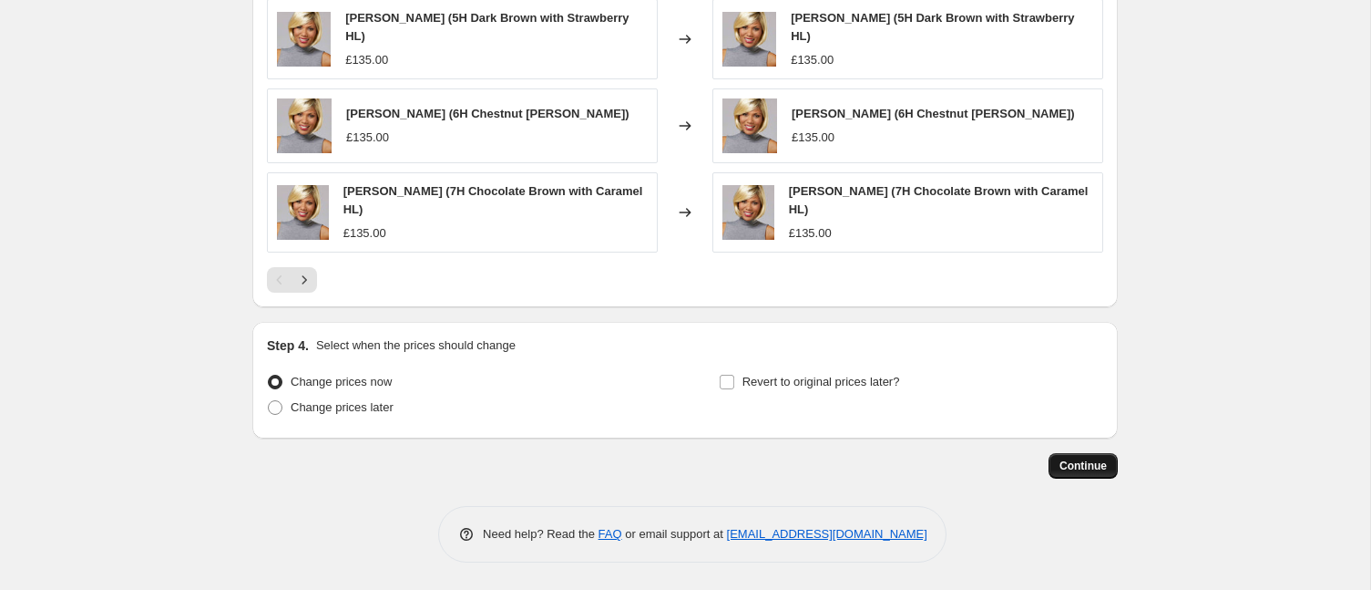
click at [1079, 463] on span "Continue" at bounding box center [1083, 465] width 47 height 15
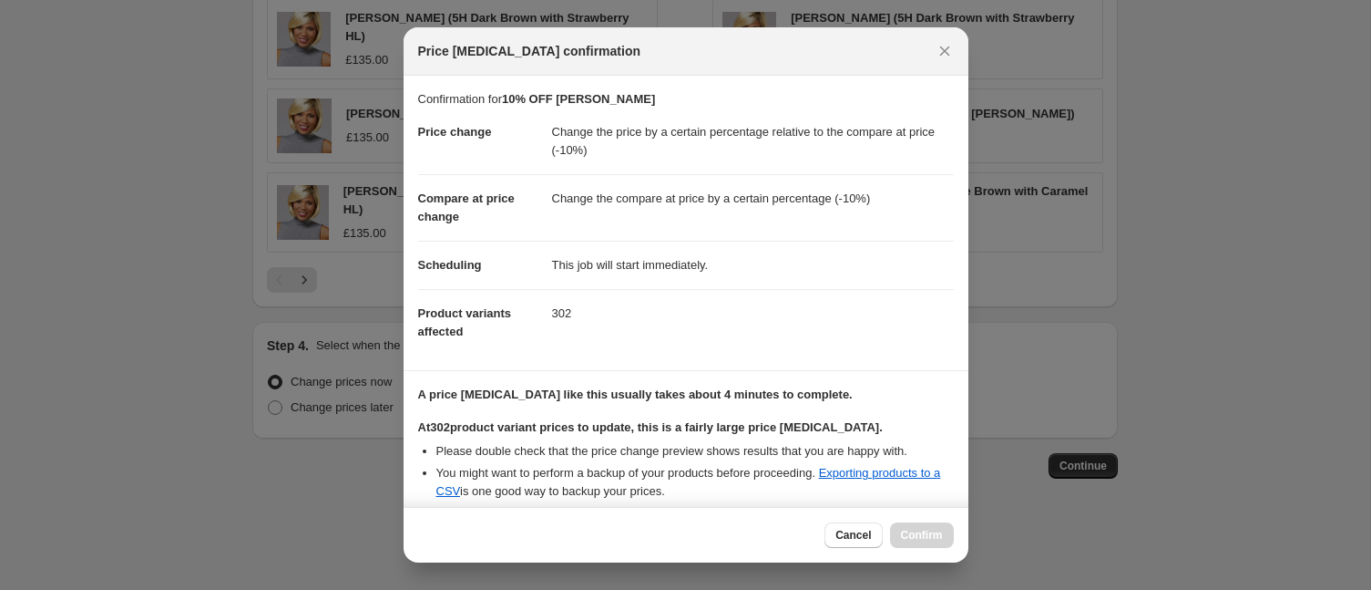
scroll to position [182, 0]
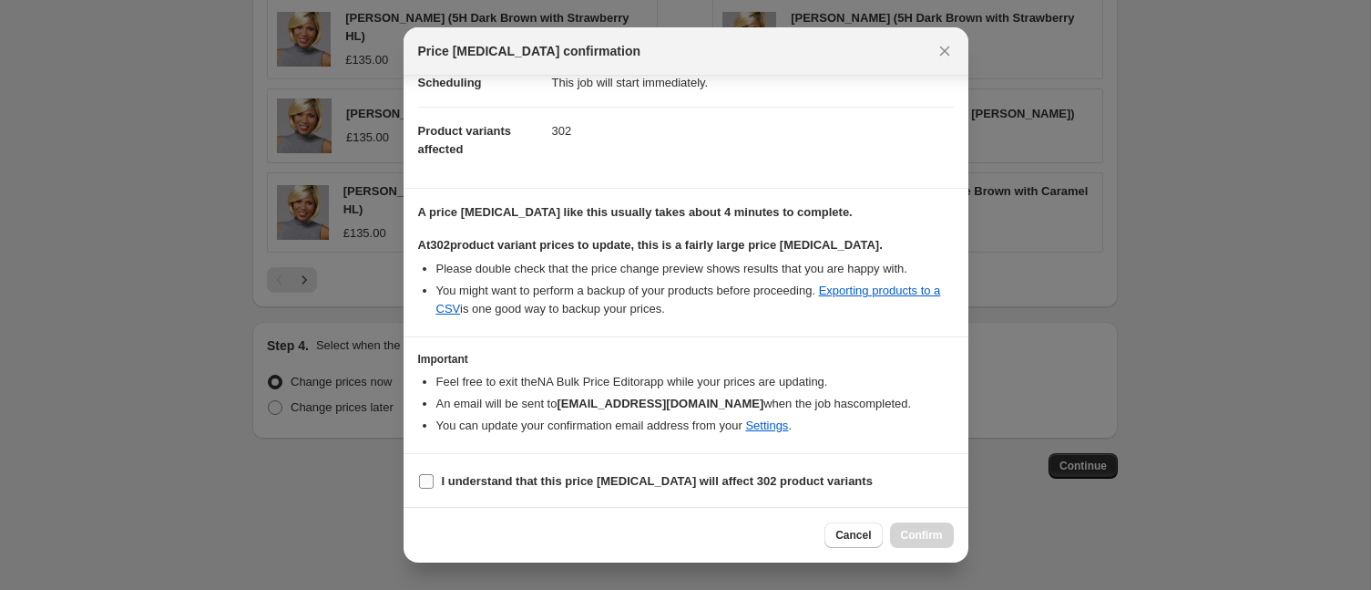
click at [426, 479] on input "I understand that this price change job will affect 302 product variants" at bounding box center [426, 481] width 15 height 15
checkbox input "true"
click at [916, 532] on span "Confirm" at bounding box center [922, 535] width 42 height 15
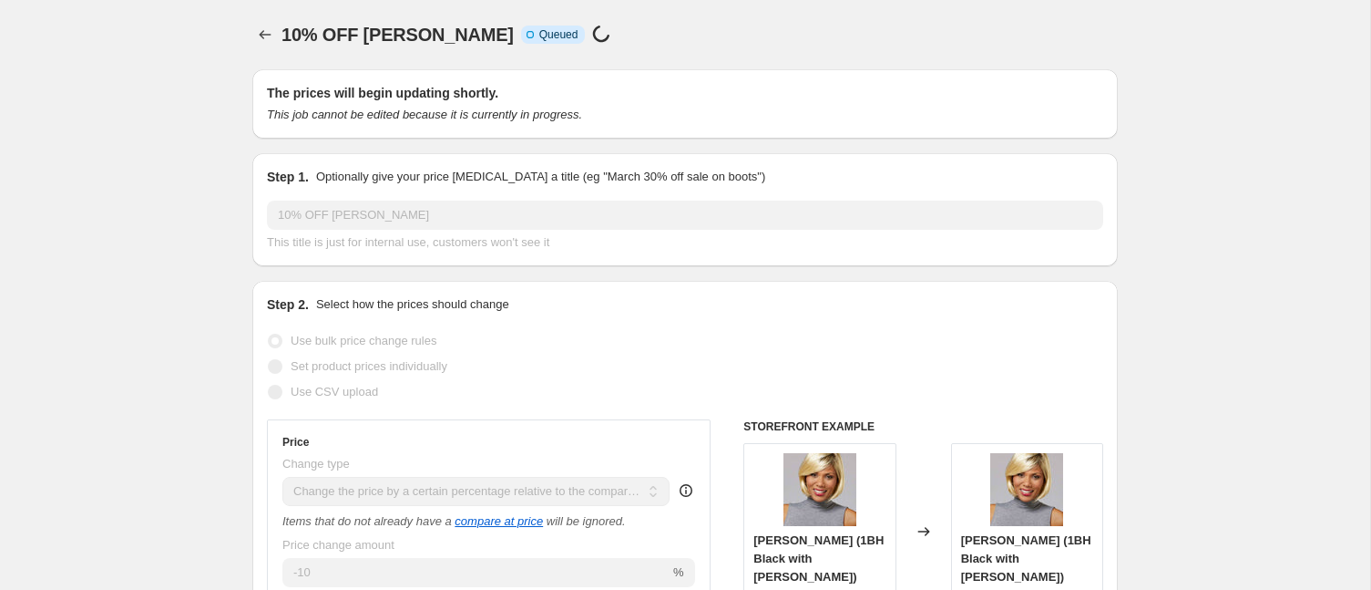
select select "pcap"
select select "percentage"
select select "collection"
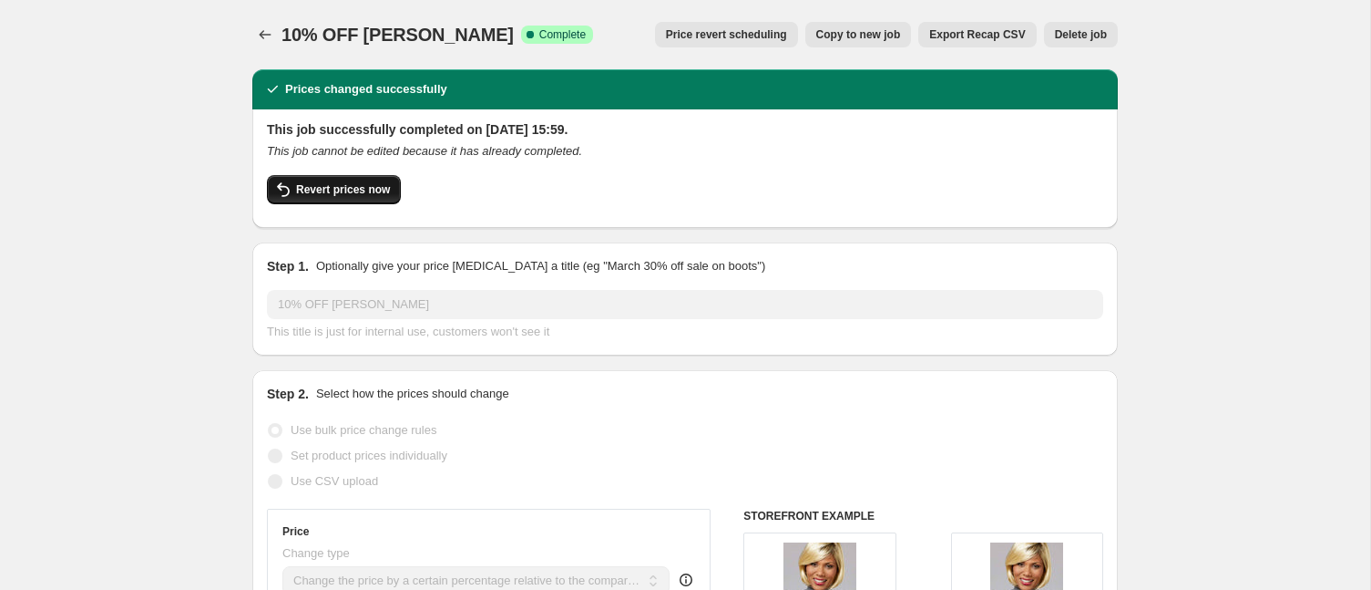
click at [354, 181] on button "Revert prices now" at bounding box center [334, 189] width 134 height 29
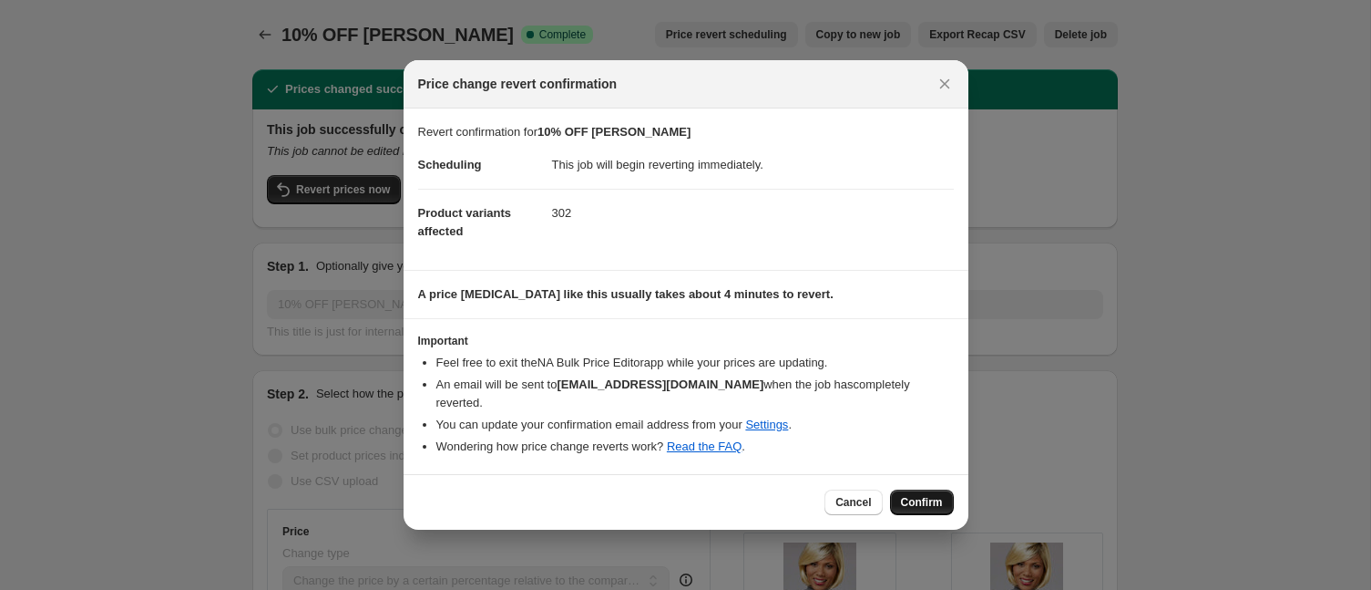
click at [911, 495] on span "Confirm" at bounding box center [922, 502] width 42 height 15
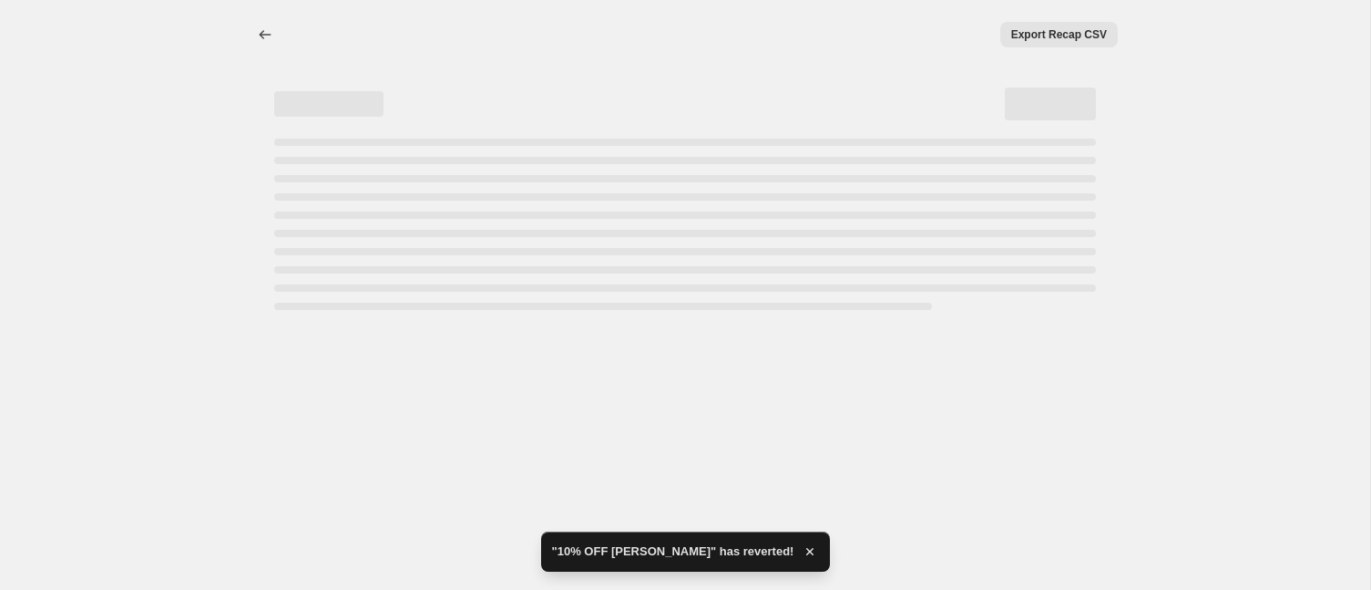
select select "pcap"
select select "percentage"
select select "collection"
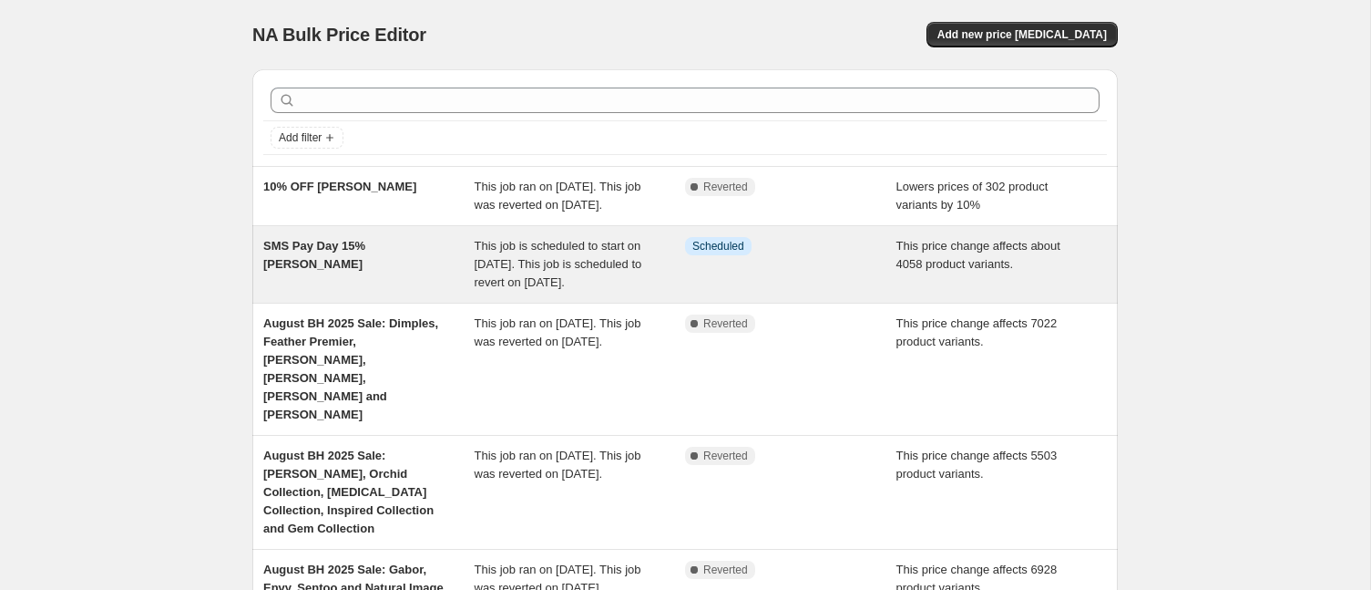
click at [414, 292] on div "SMS Pay Day 15% [PERSON_NAME]" at bounding box center [368, 264] width 211 height 55
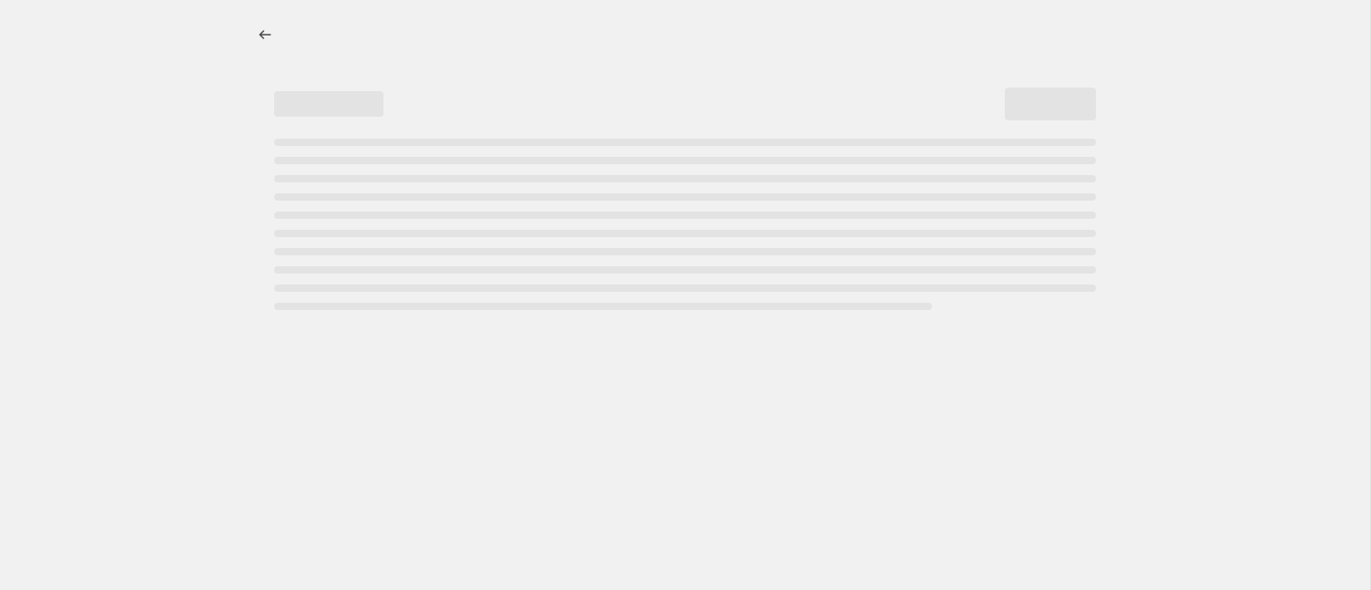
select select "pcap"
select select "no_change"
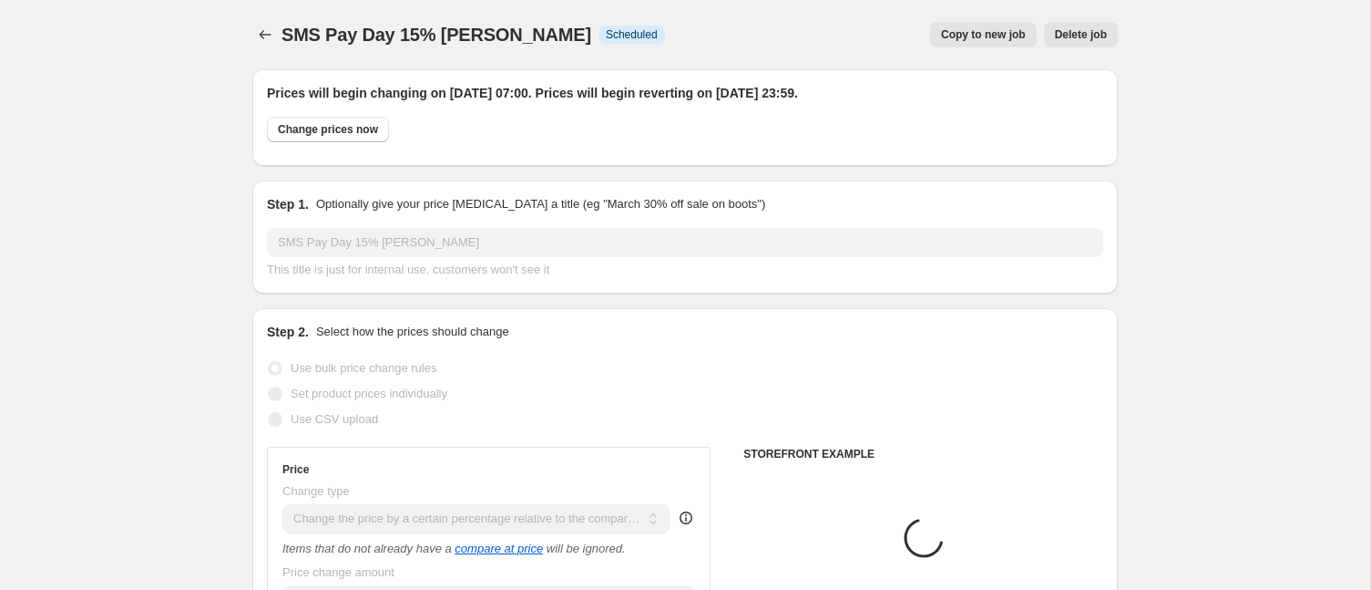
select select "collection"
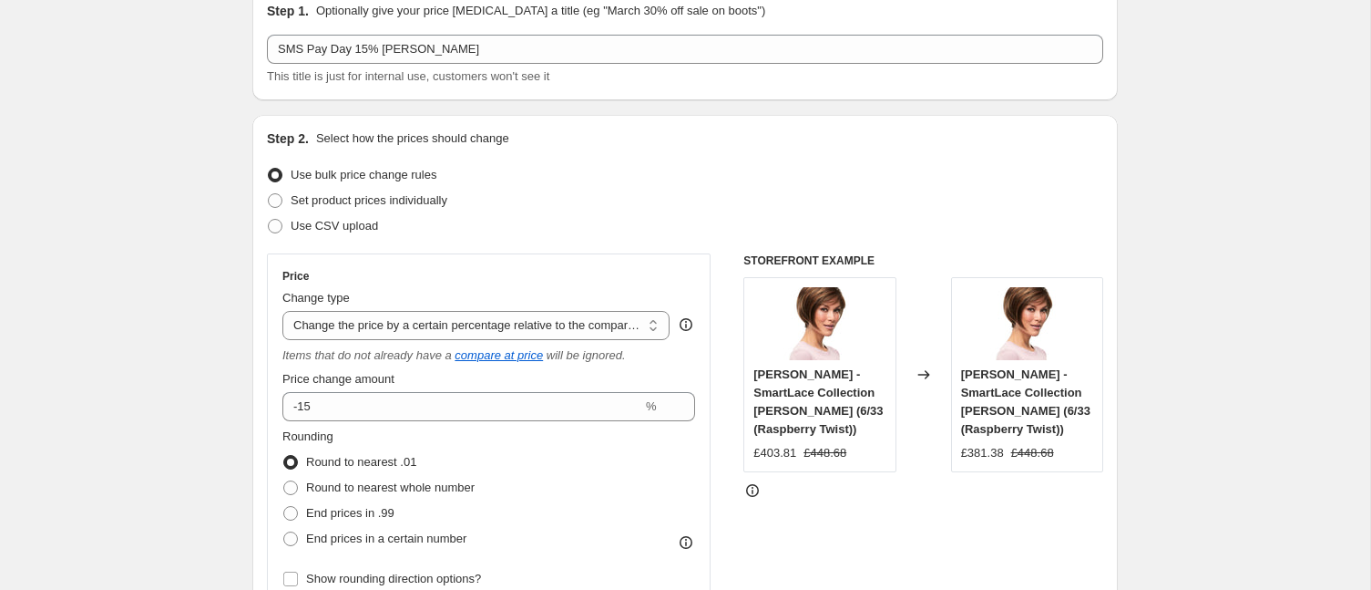
scroll to position [202, 0]
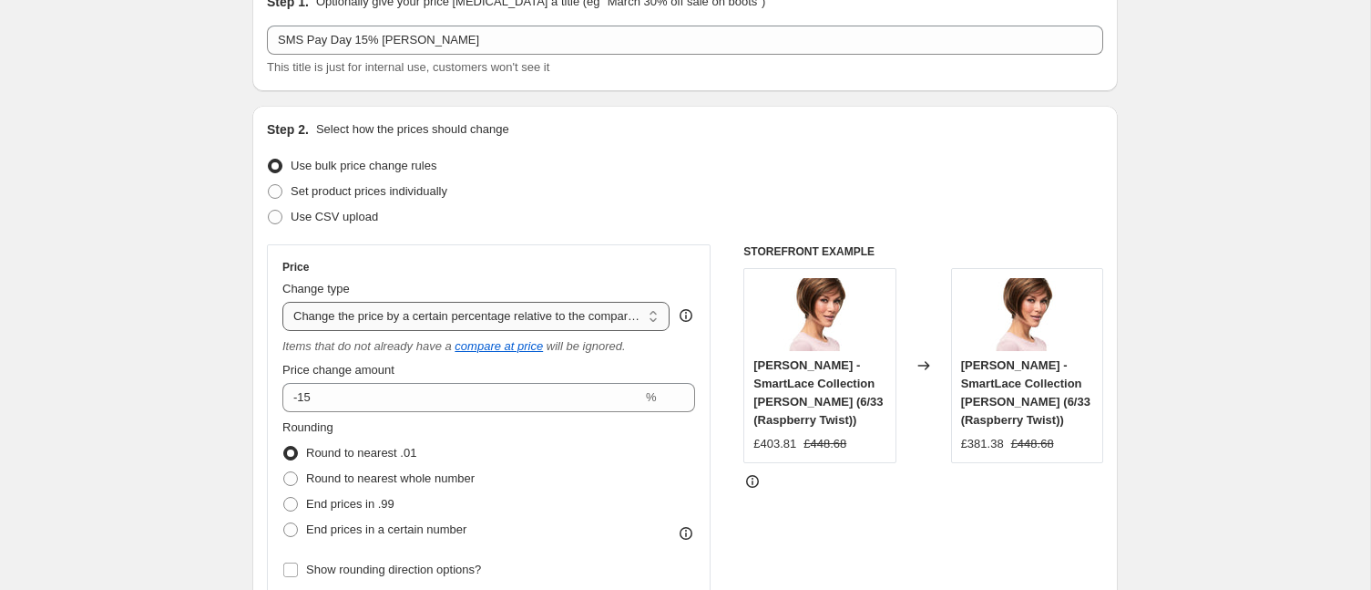
click at [410, 317] on select "Change the price to a certain amount Change the price by a certain amount Chang…" at bounding box center [475, 316] width 387 height 29
click at [282, 302] on select "Change the price to a certain amount Change the price by a certain amount Chang…" at bounding box center [475, 316] width 387 height 29
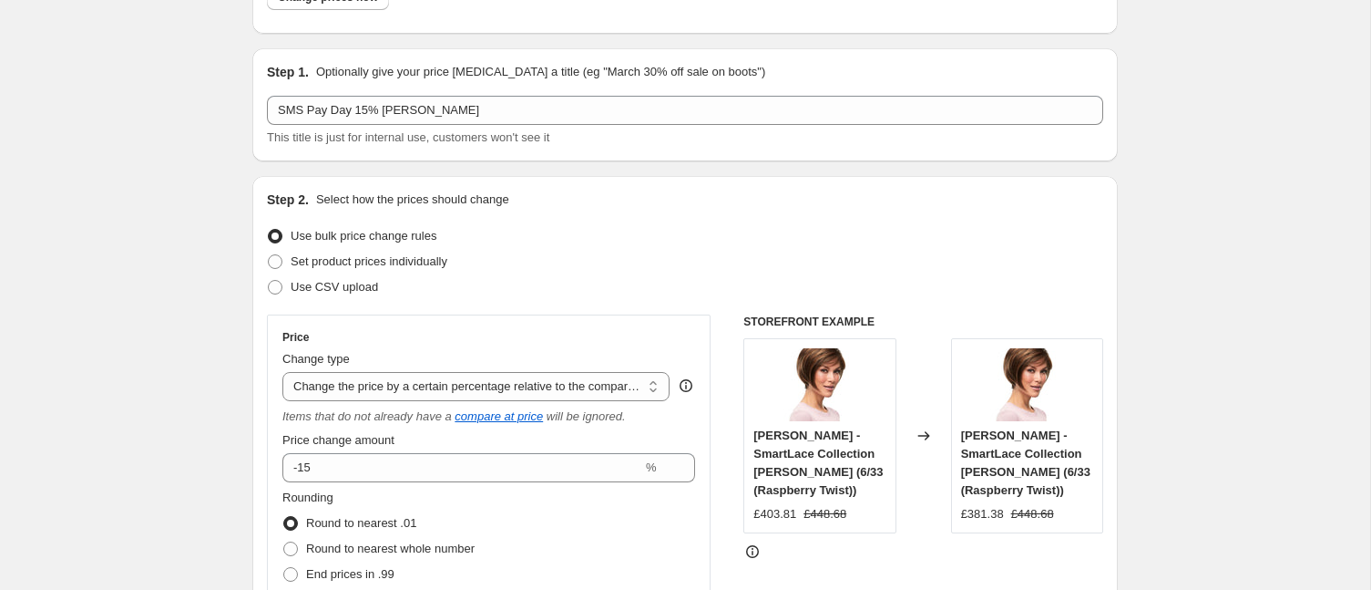
scroll to position [0, 0]
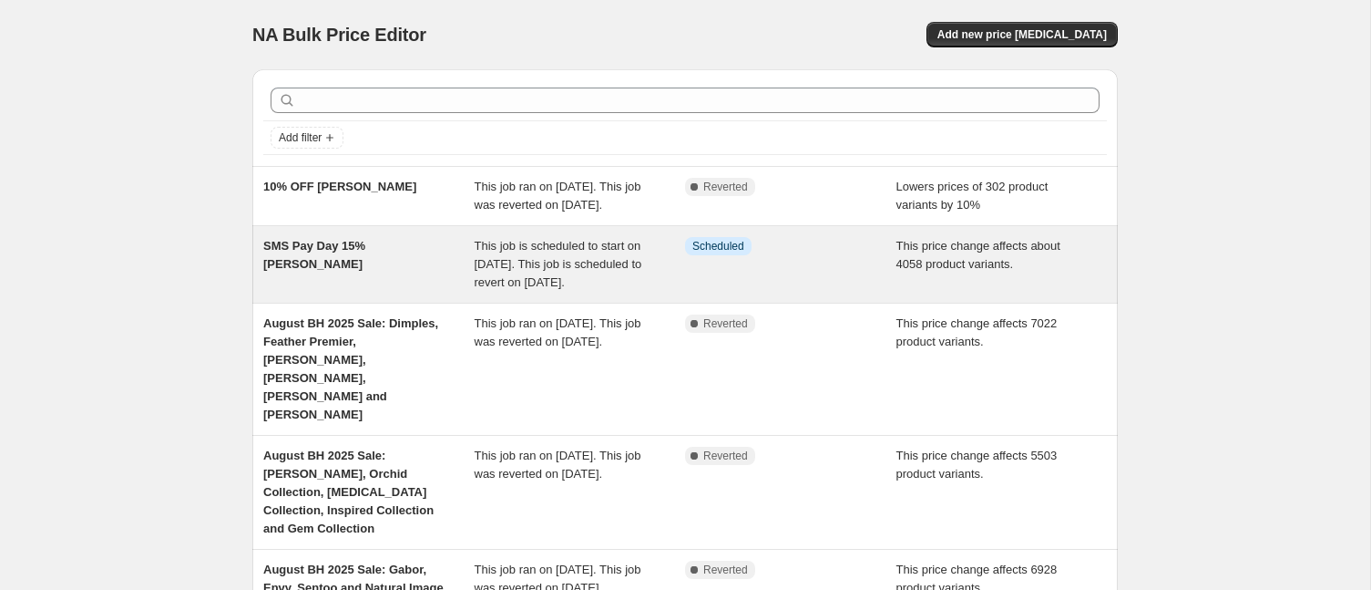
click at [346, 292] on div "SMS Pay Day 15% [PERSON_NAME]" at bounding box center [368, 264] width 211 height 55
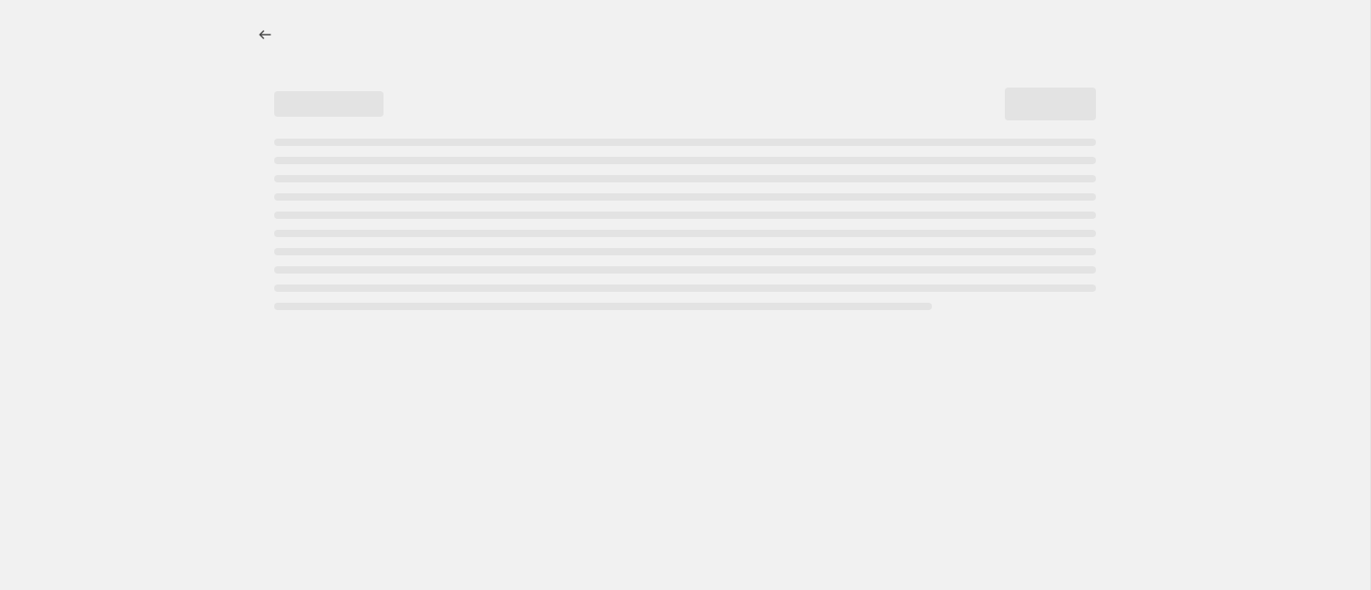
select select "pcap"
select select "no_change"
select select "collection"
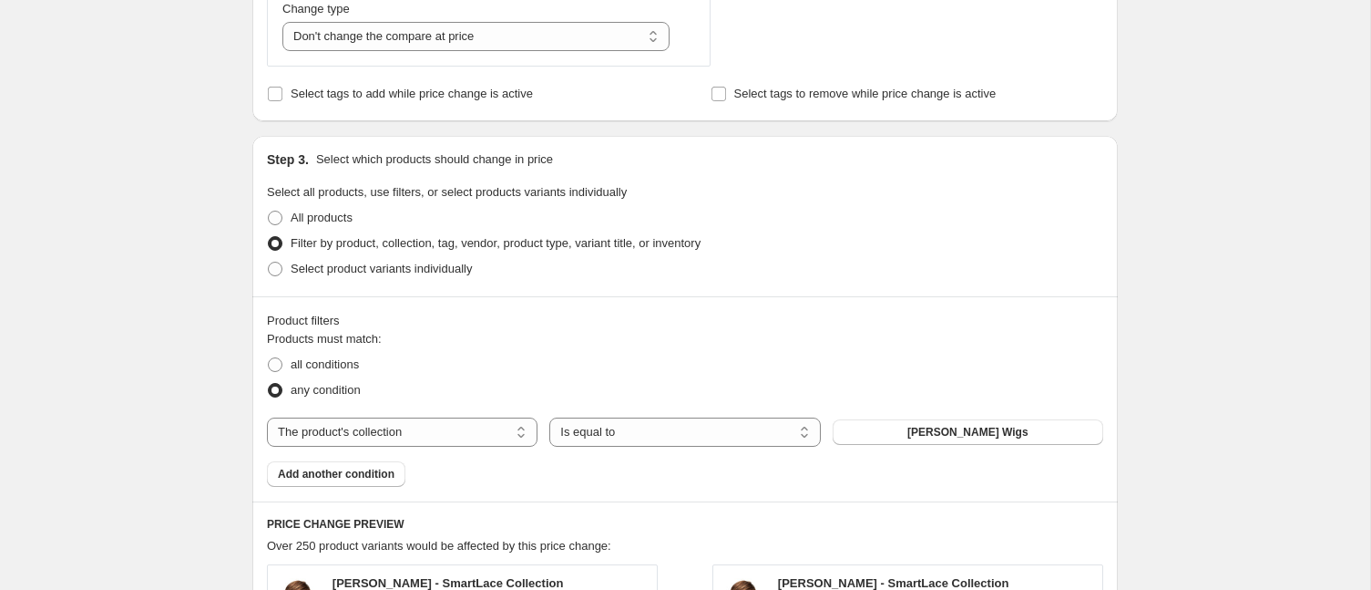
scroll to position [848, 0]
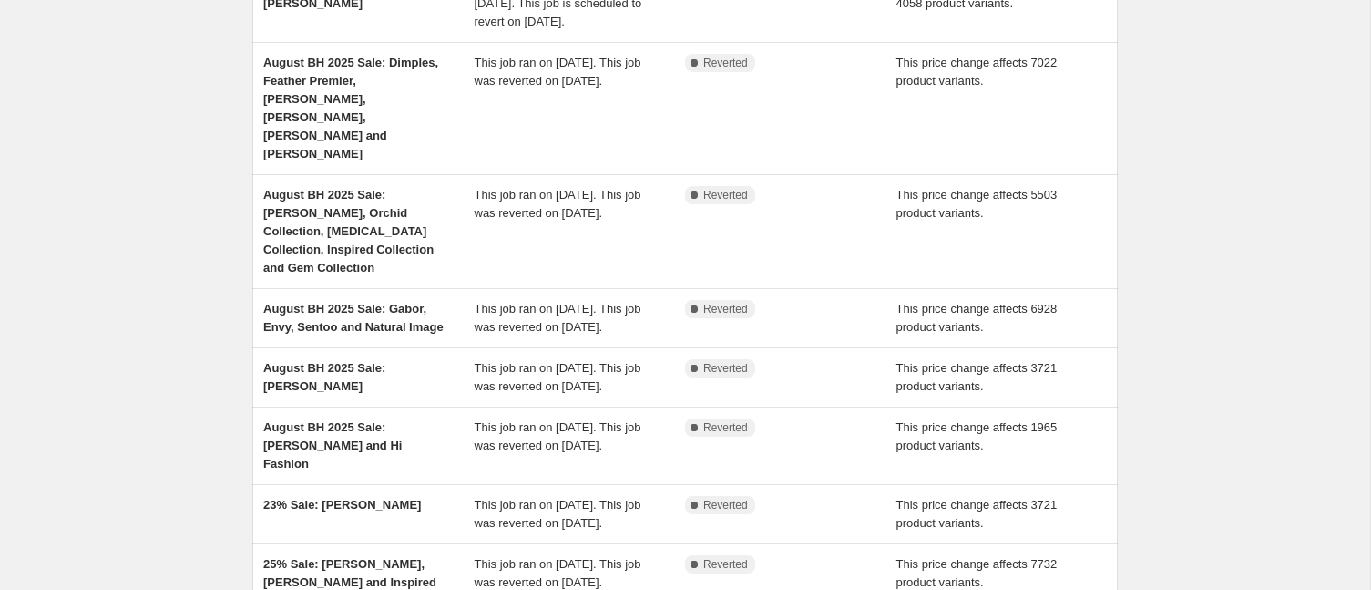
scroll to position [323, 0]
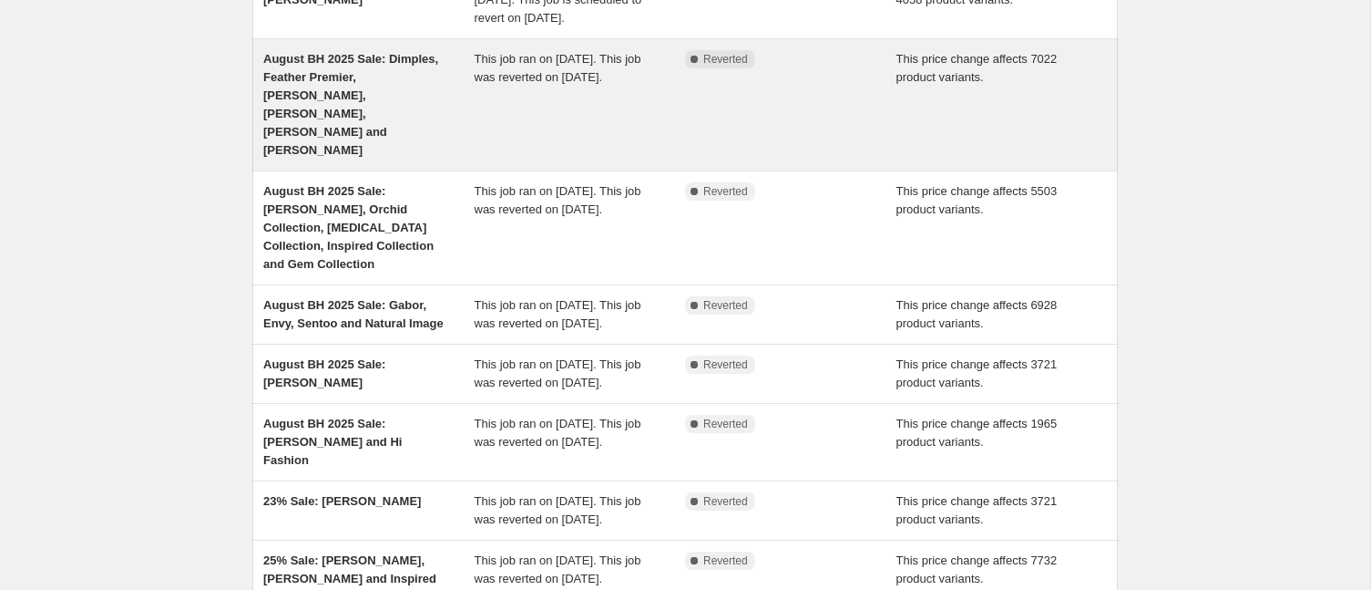
click at [364, 136] on span "August BH 2025 Sale: Dimples, Feather Premier, [PERSON_NAME], [PERSON_NAME], [P…" at bounding box center [350, 104] width 175 height 105
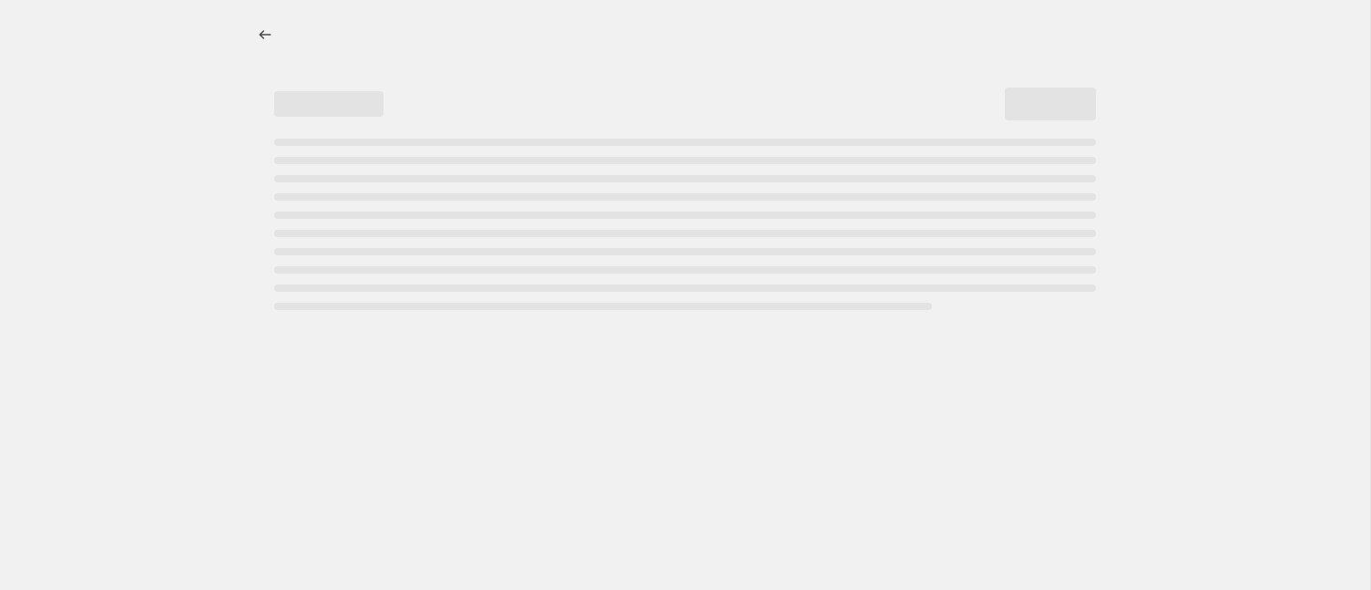
select select "pcap"
select select "no_change"
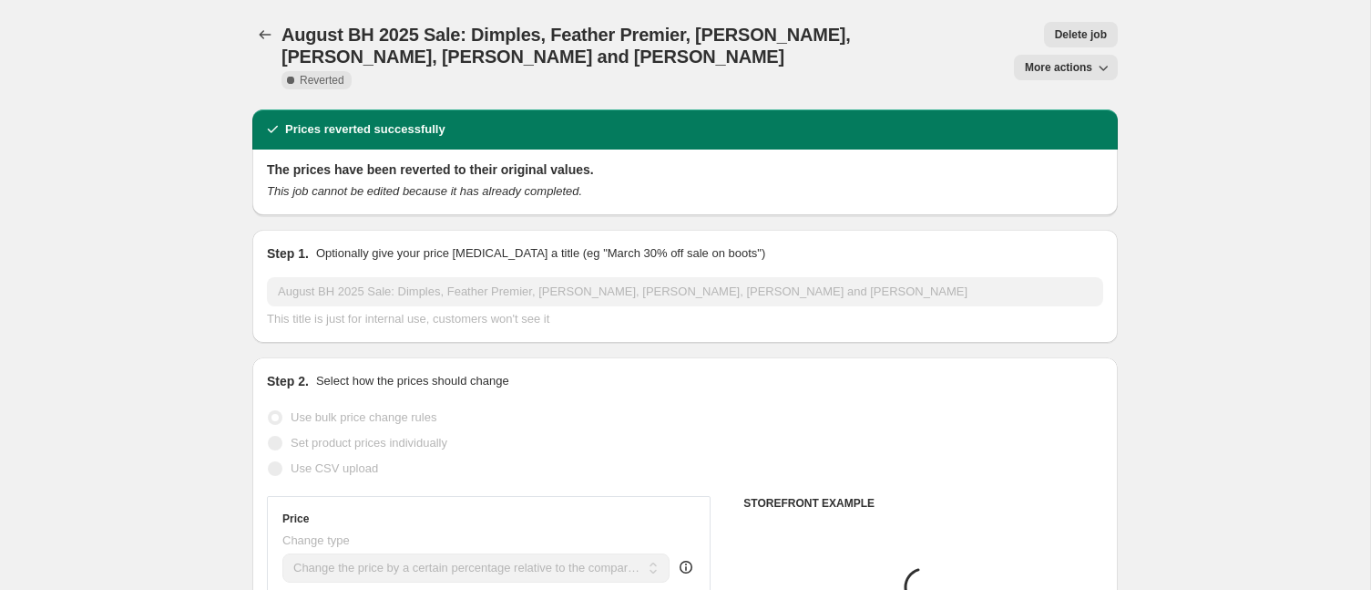
select select "collection"
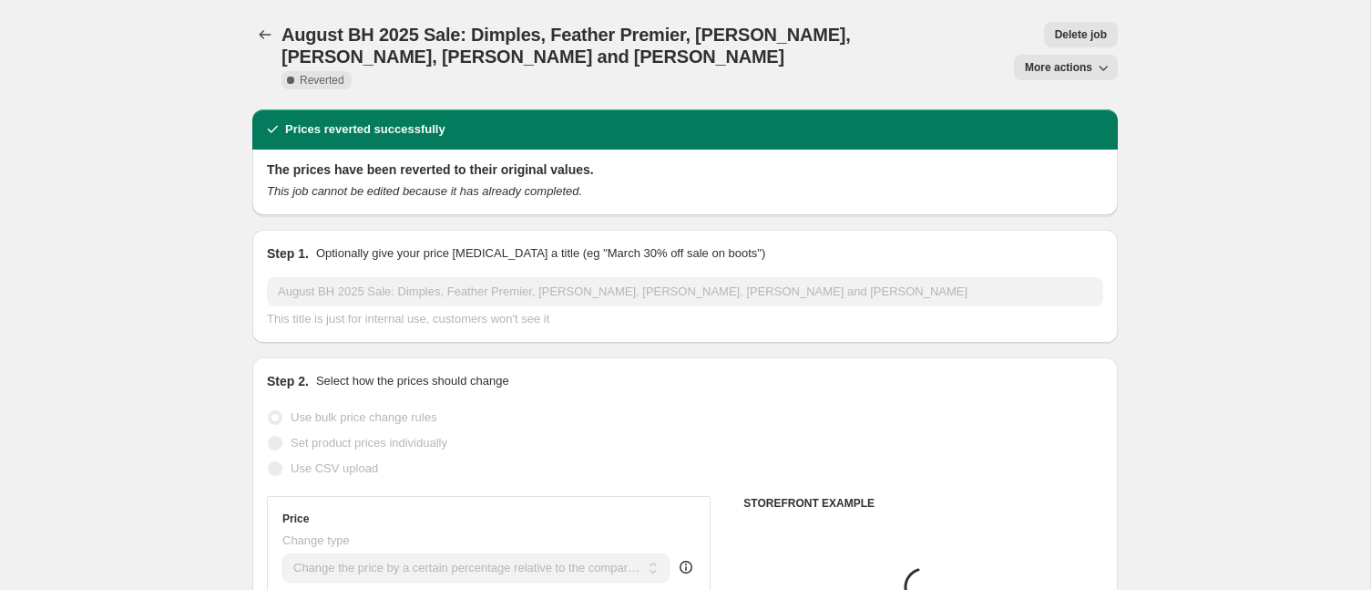
select select "collection"
